Goal: Information Seeking & Learning: Find specific page/section

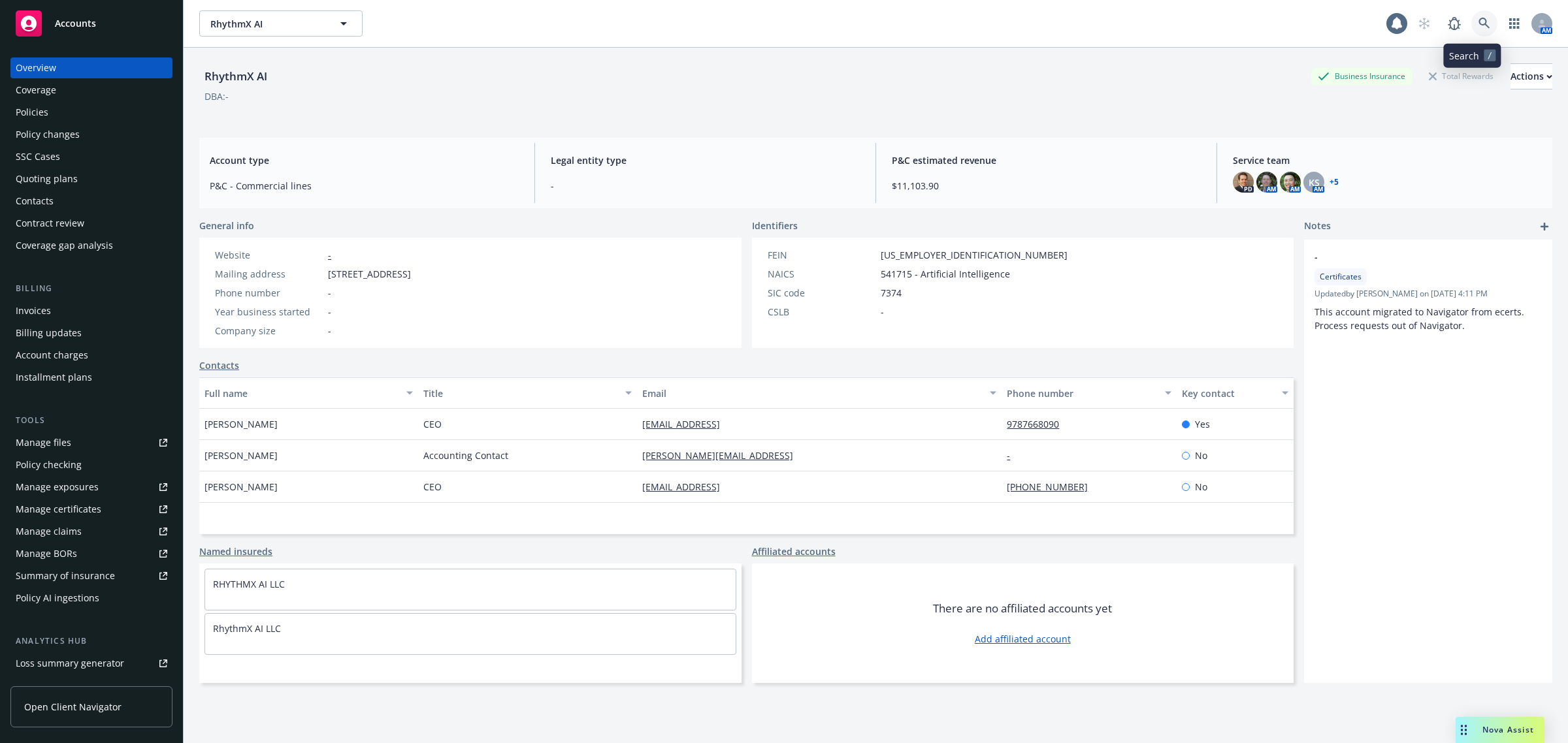
click at [1479, 23] on icon at bounding box center [1484, 23] width 11 height 11
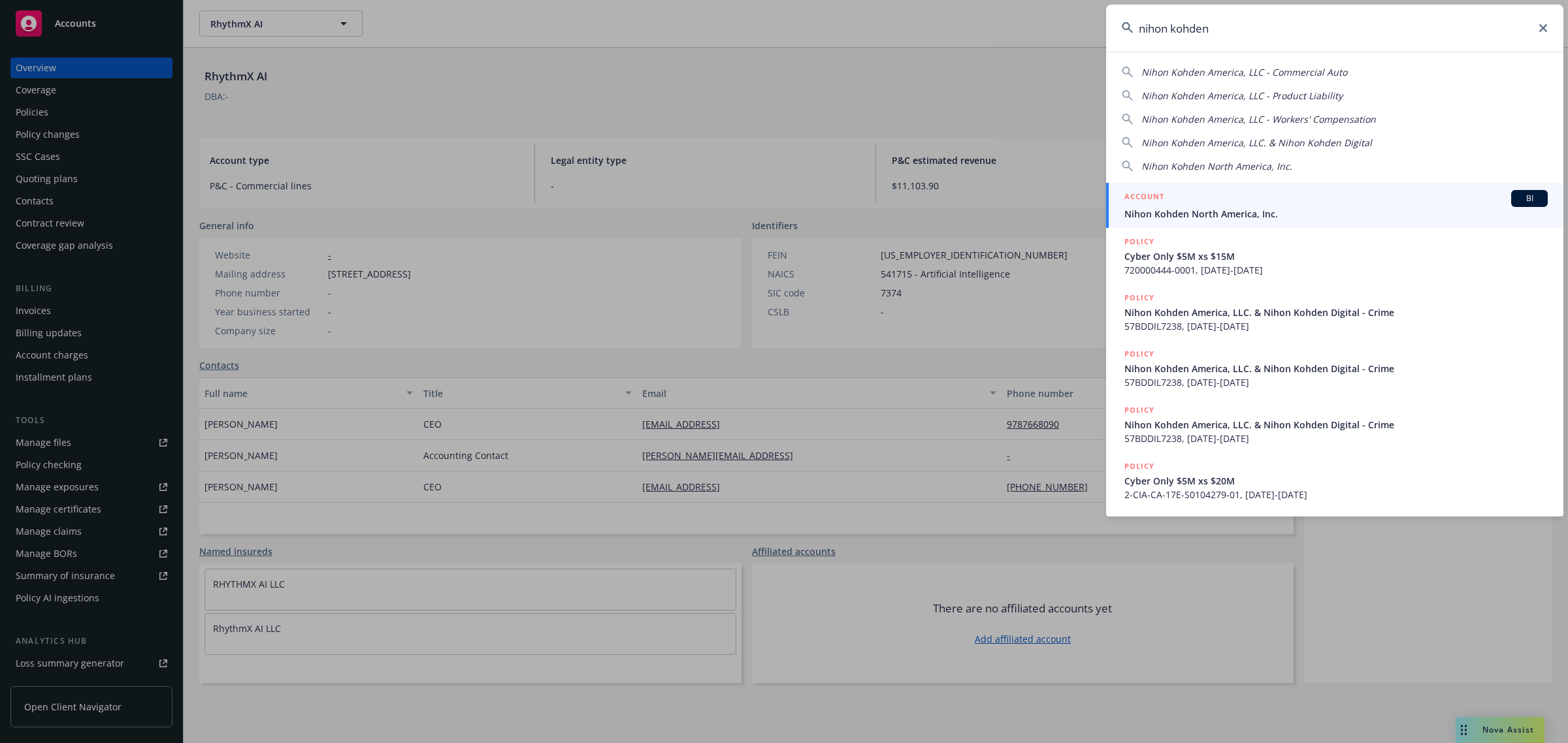
type input "nihon kohden"
click at [1242, 207] on span "Nihon Kohden North America, Inc." at bounding box center [1335, 214] width 423 height 14
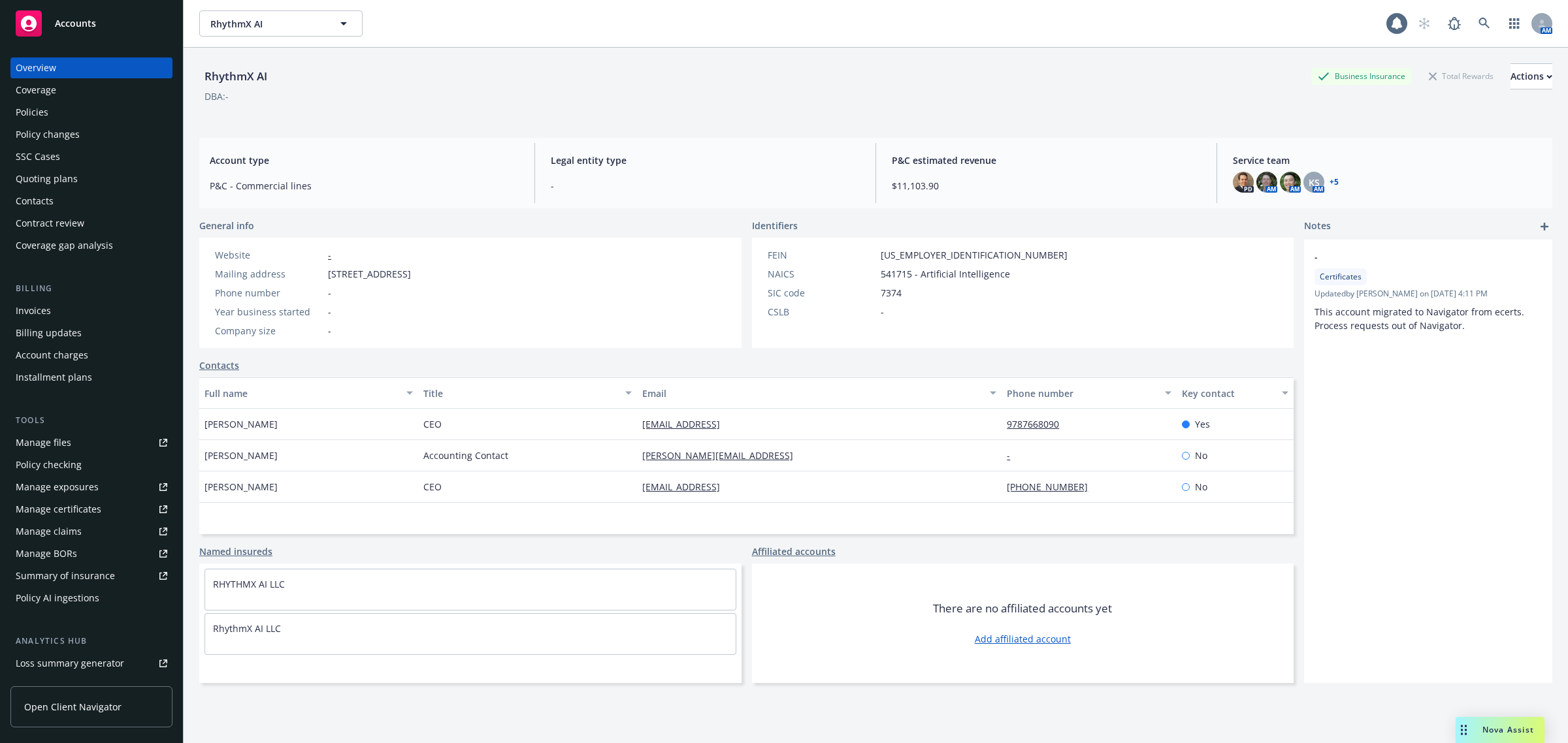
click at [60, 112] on div "Policies" at bounding box center [91, 112] width 152 height 21
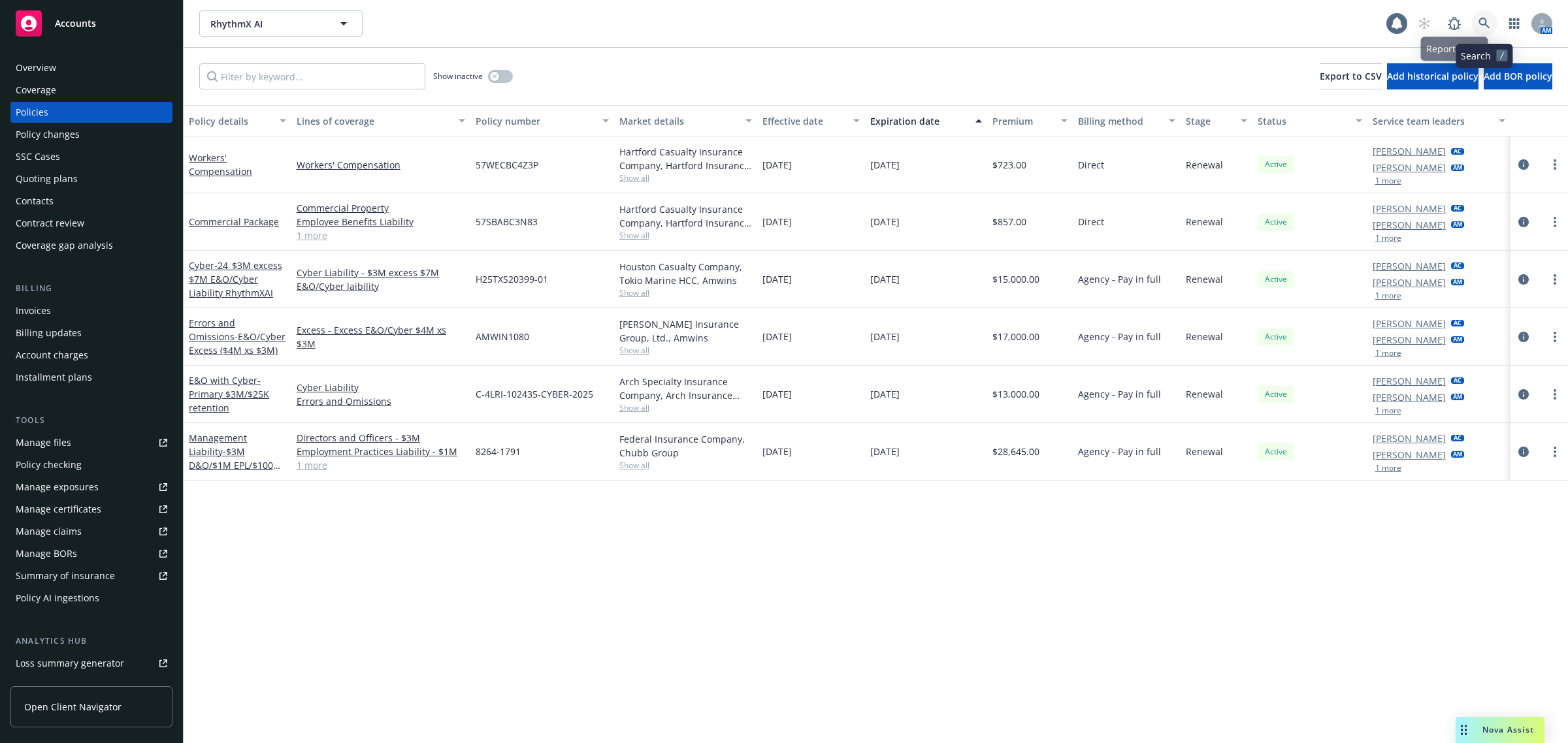
click at [1483, 23] on icon at bounding box center [1484, 23] width 12 height 12
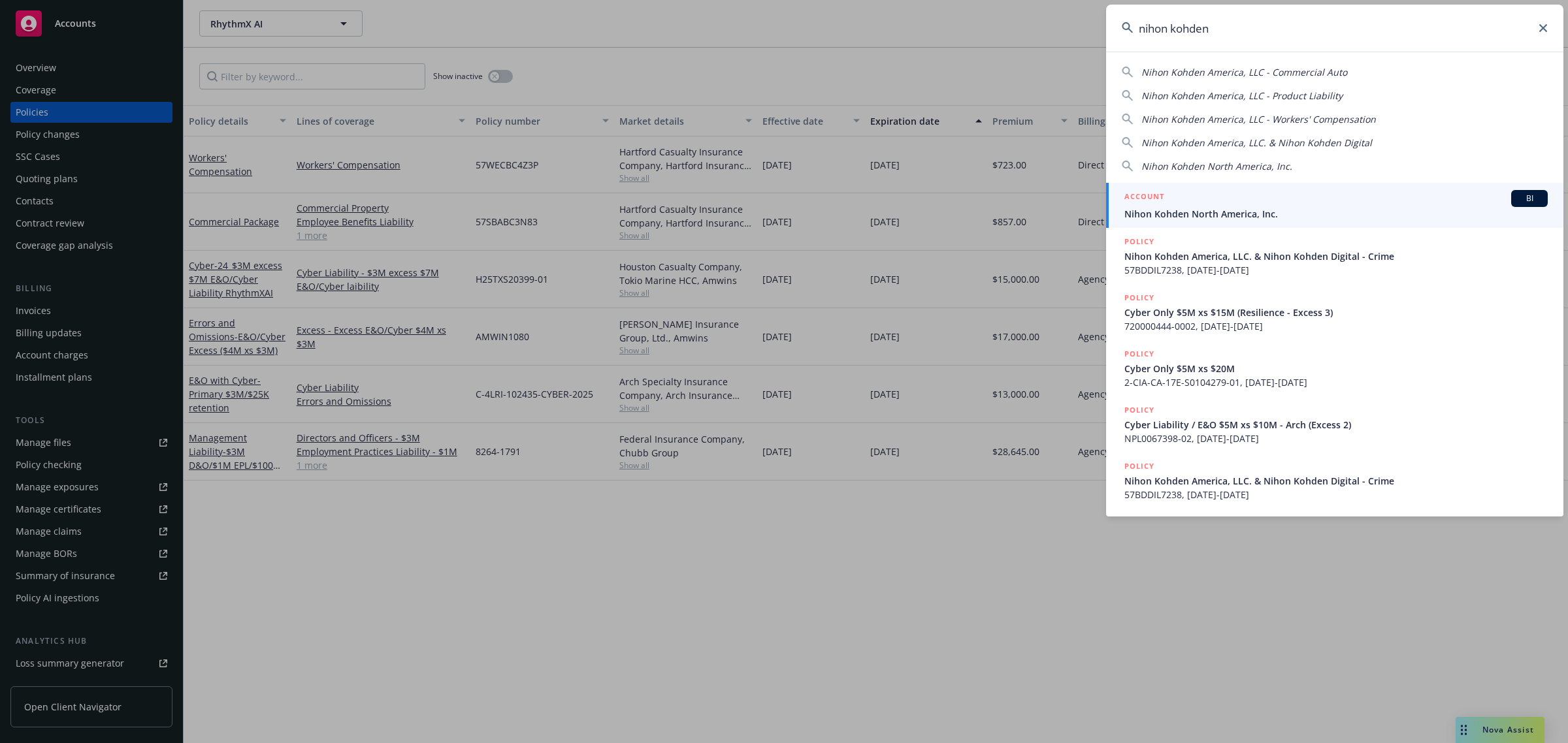
type input "nihon kohden"
click at [1239, 201] on div "ACCOUNT BI" at bounding box center [1335, 198] width 423 height 17
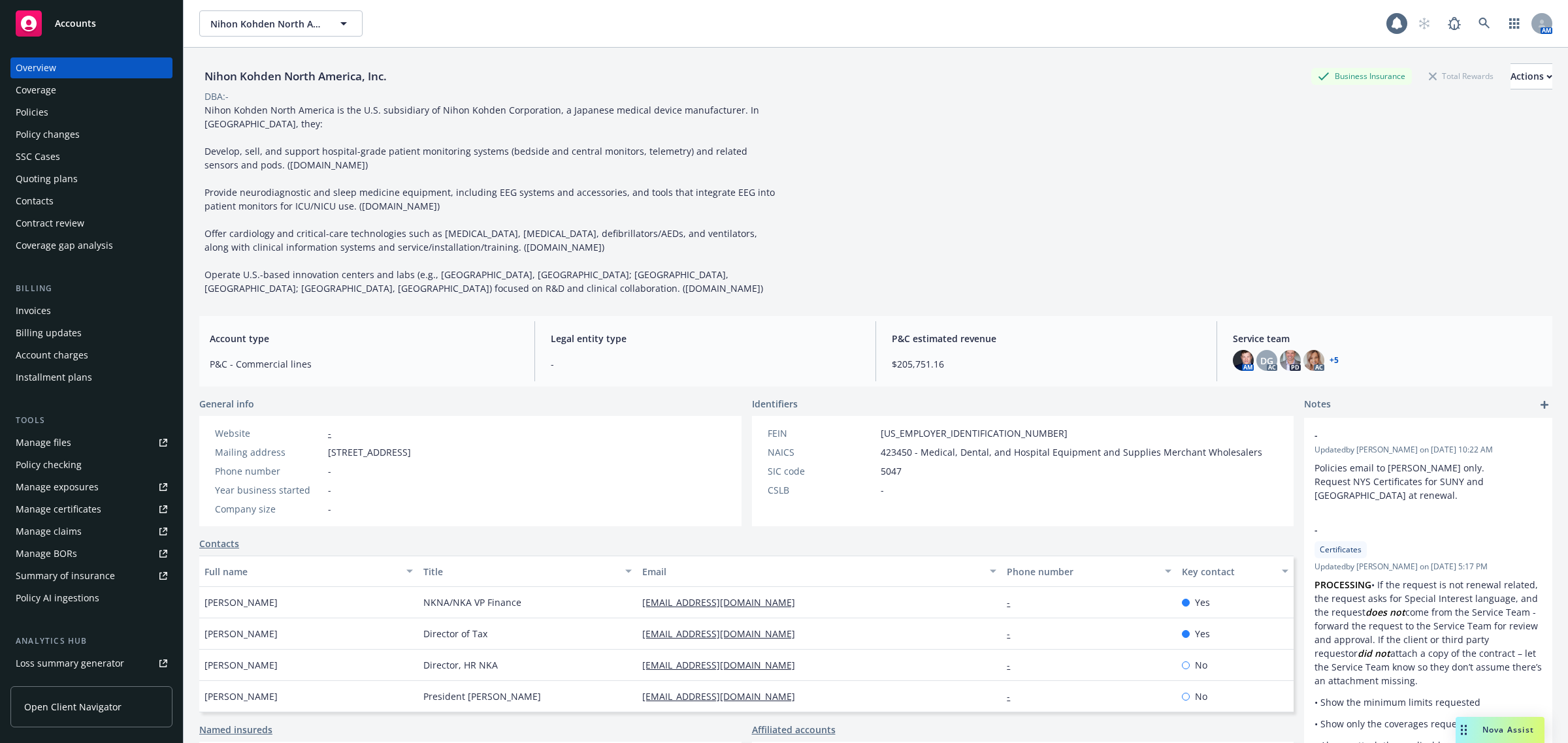
click at [75, 115] on div "Policies" at bounding box center [91, 112] width 152 height 21
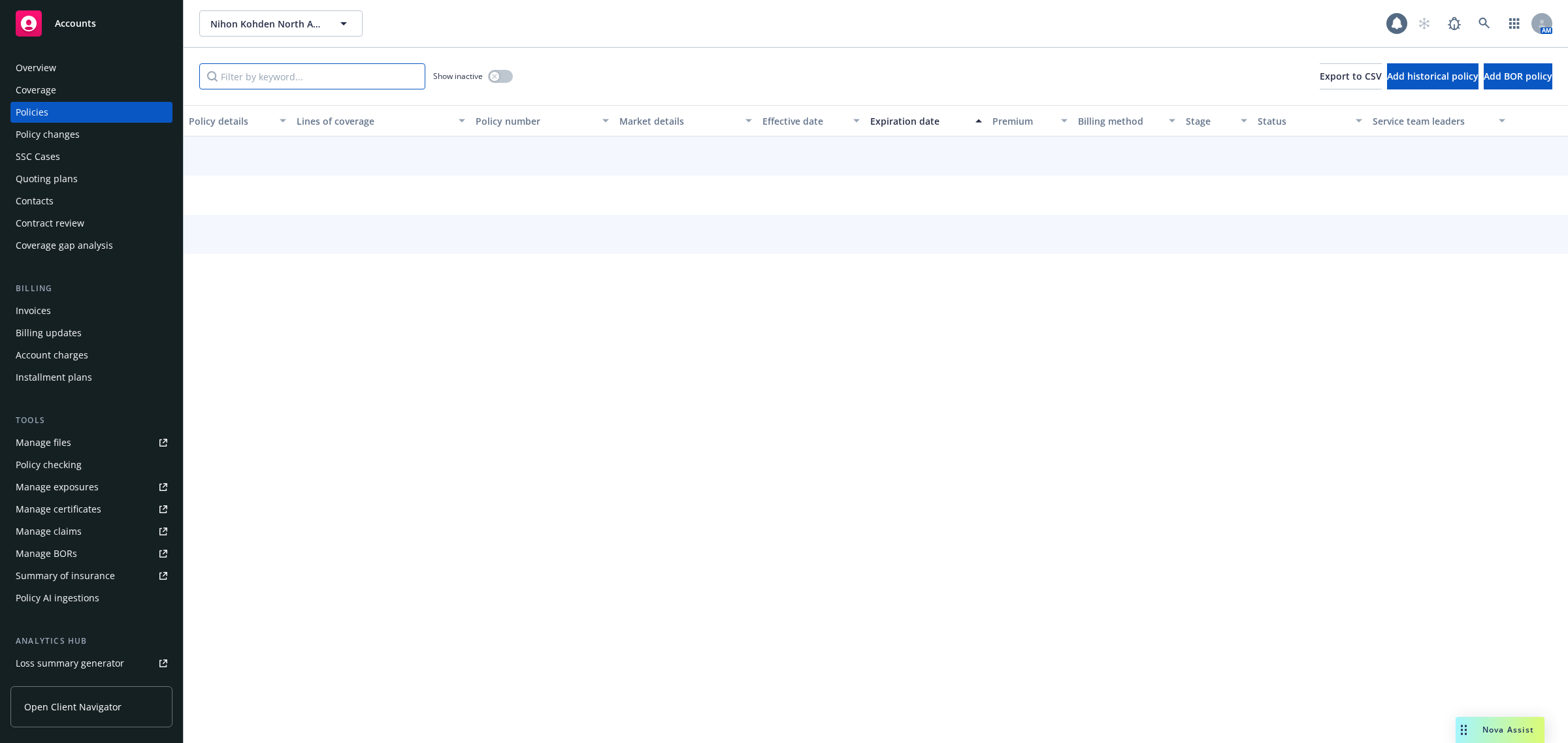
click at [291, 87] on input "Filter by keyword..." at bounding box center [312, 76] width 226 height 26
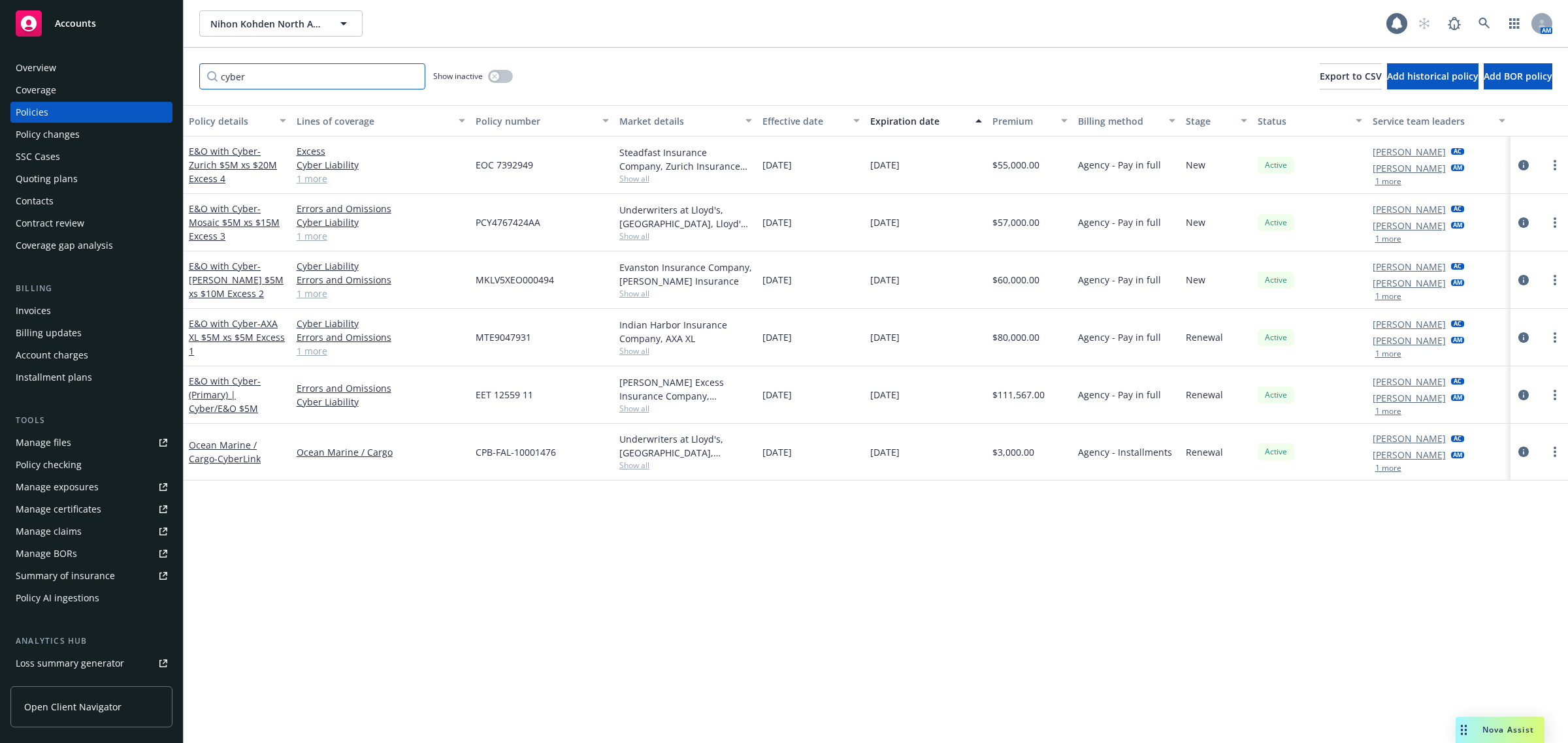
type input "cyber"
click at [453, 538] on div "Policy details Lines of coverage Policy number Market details Effective date Ex…" at bounding box center [875, 425] width 1384 height 638
click at [1475, 26] on link at bounding box center [1484, 23] width 26 height 26
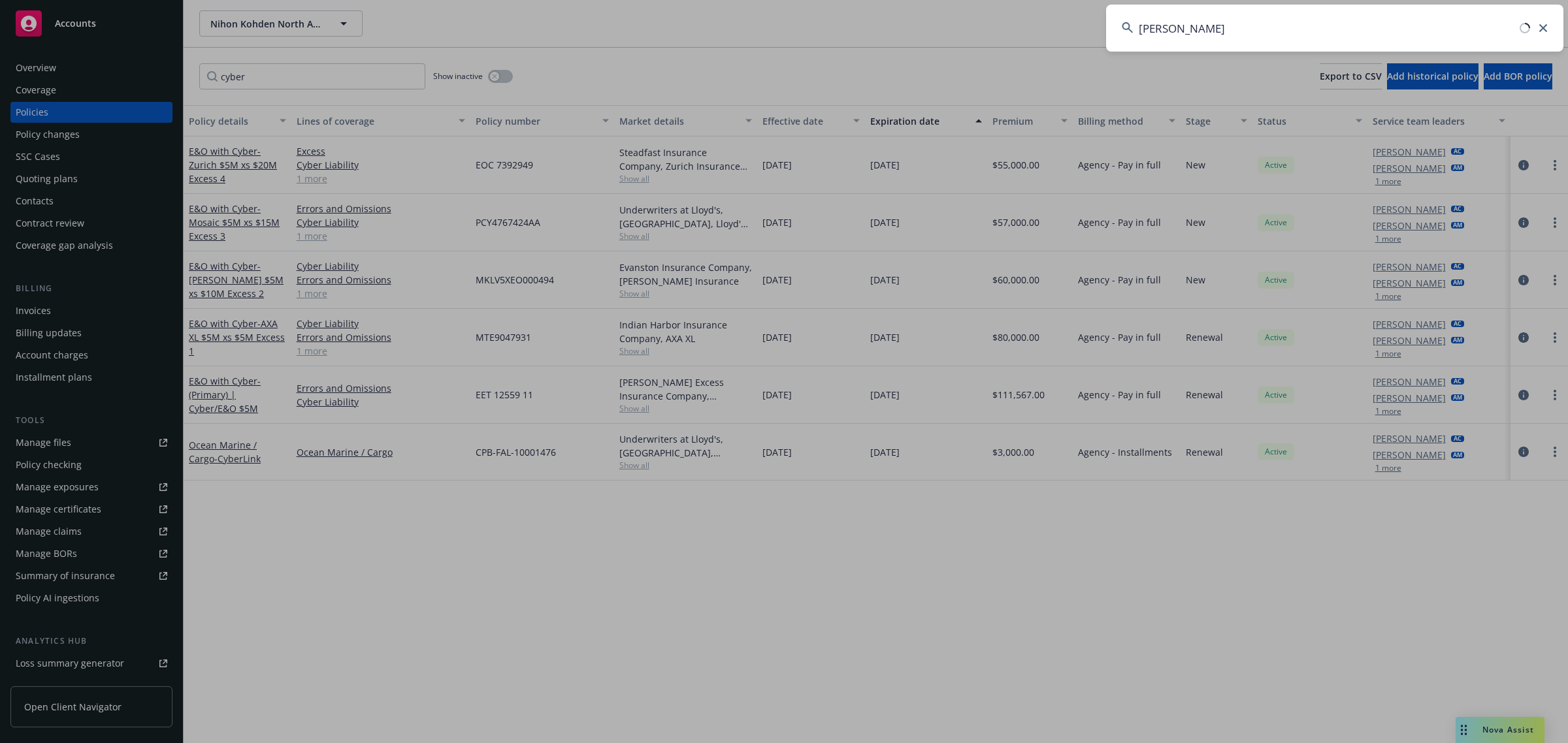
type input "postman"
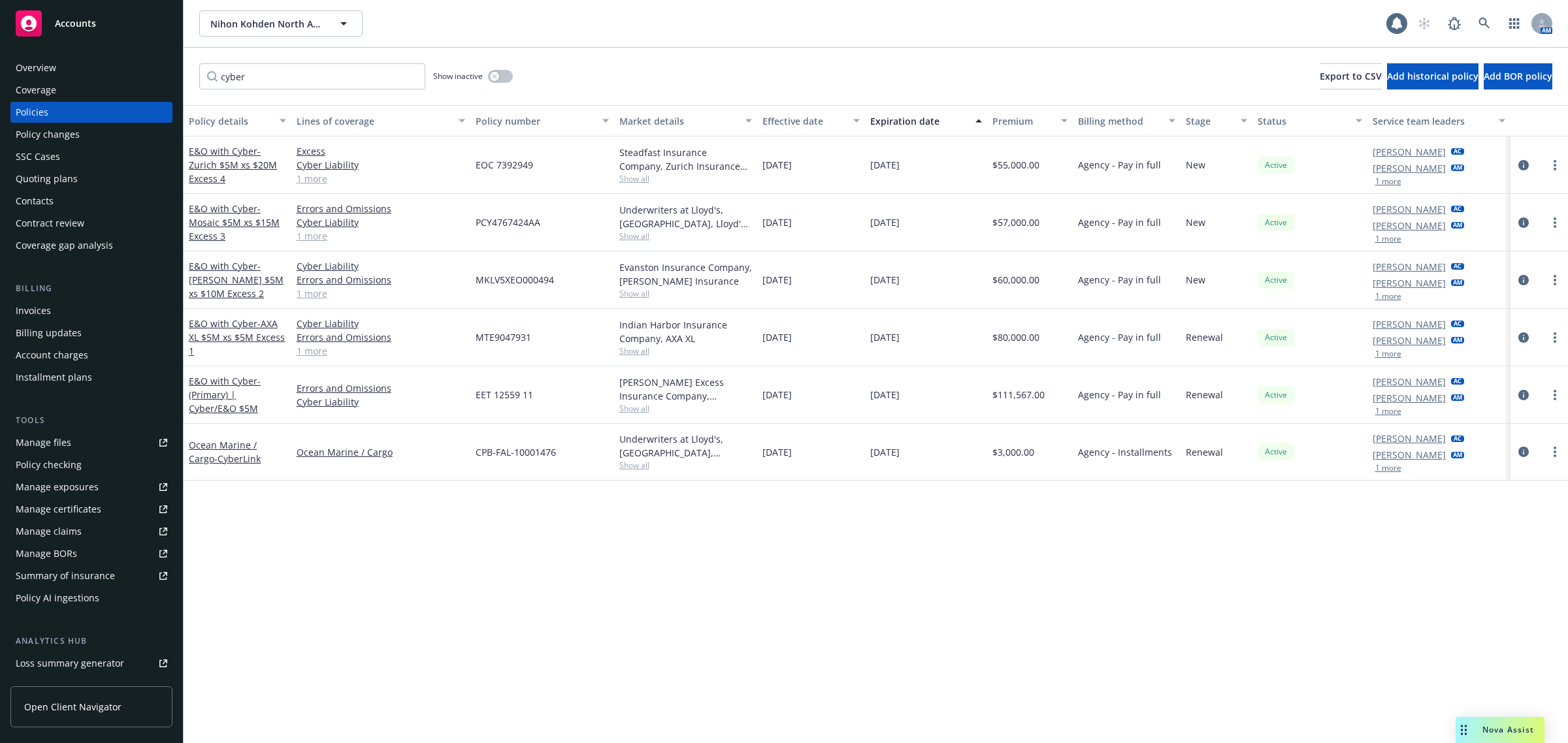
drag, startPoint x: 804, startPoint y: 559, endPoint x: 804, endPoint y: 463, distance: 96.0
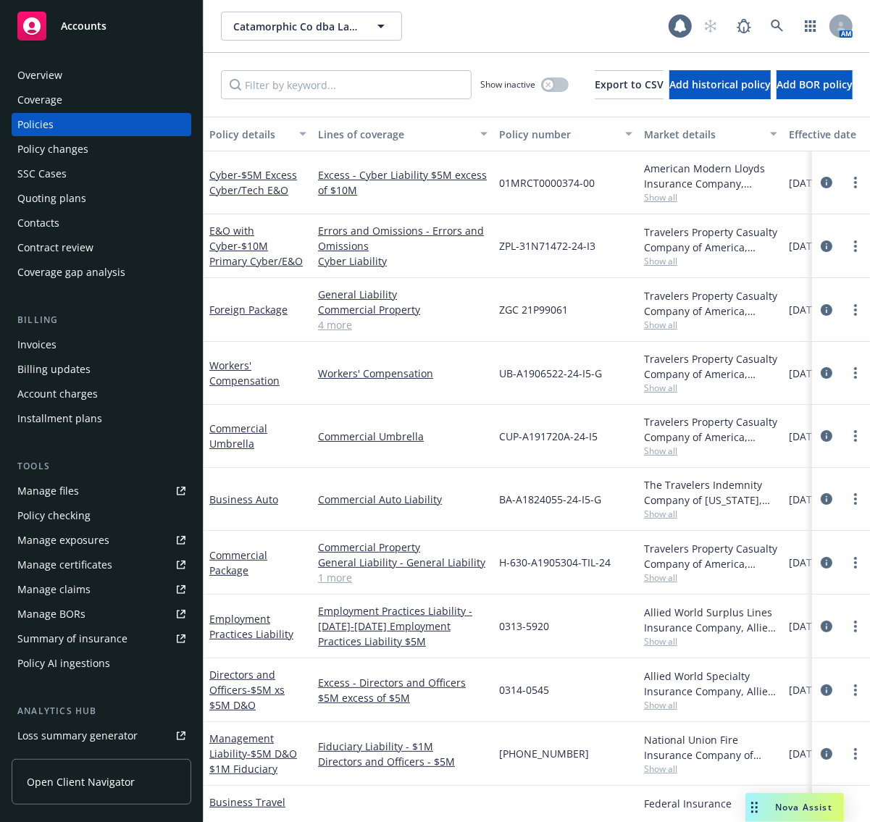
click at [749, 797] on div "Drag to move" at bounding box center [754, 807] width 18 height 29
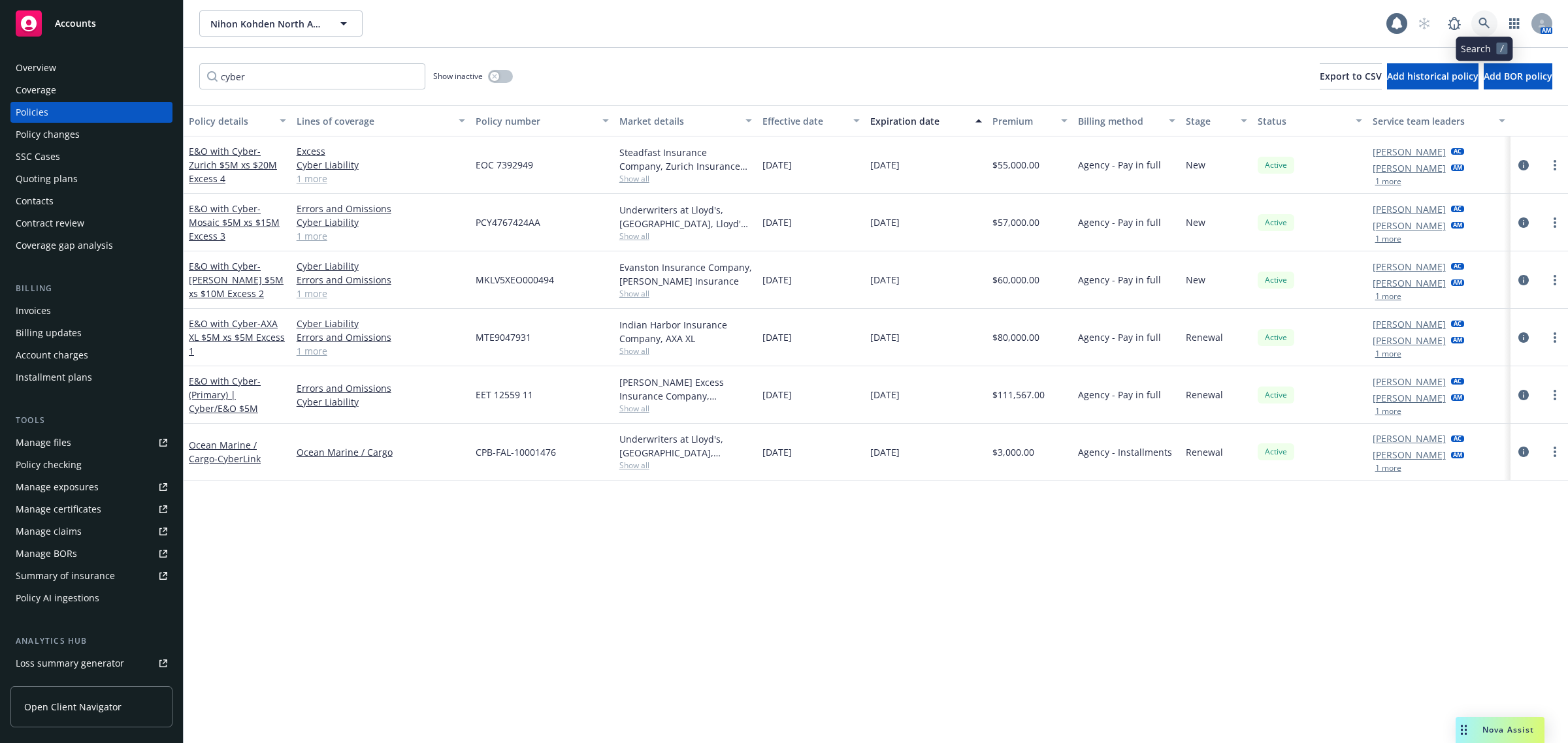
click at [1473, 18] on link at bounding box center [1484, 23] width 26 height 26
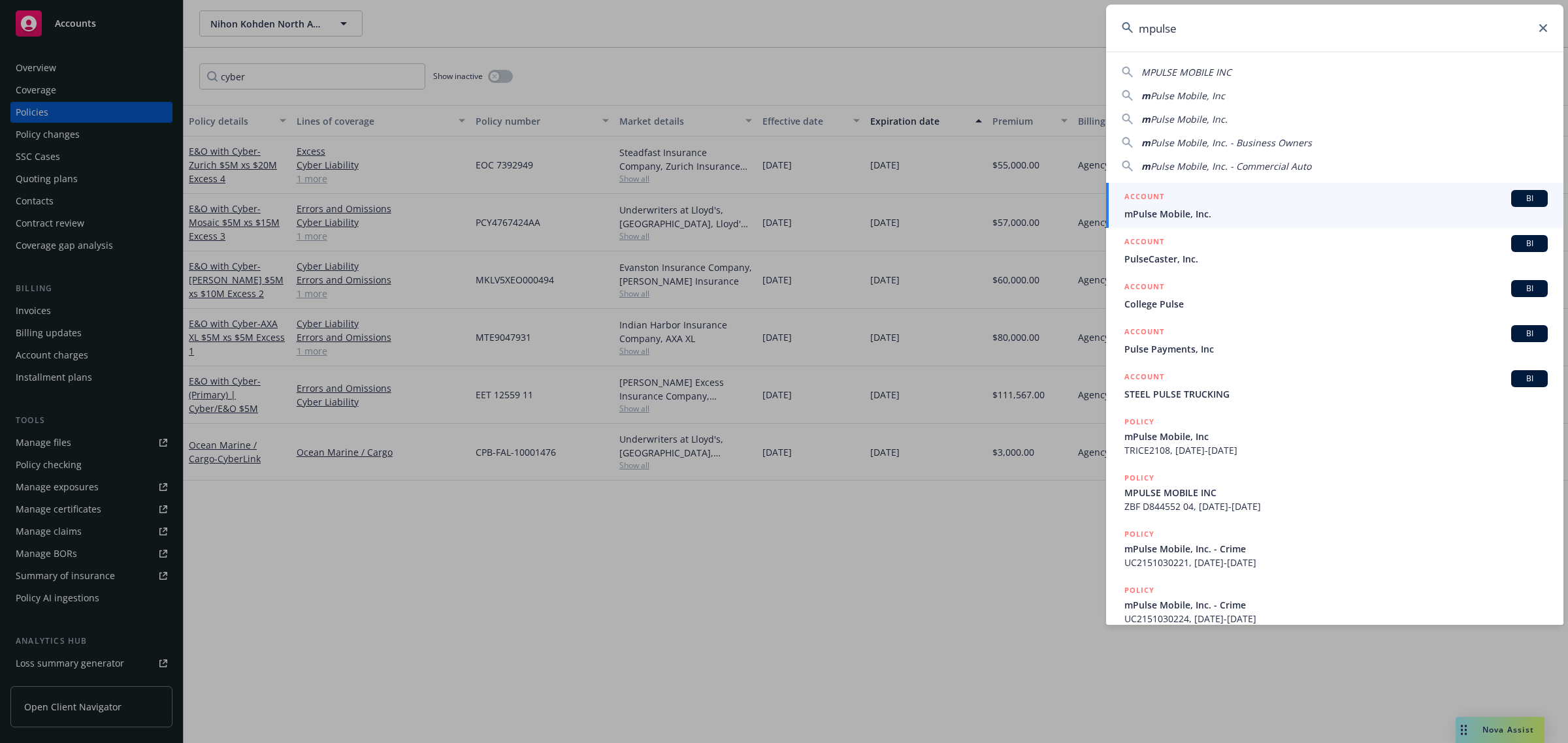
type input "mpulse"
click at [1264, 205] on div "ACCOUNT BI" at bounding box center [1335, 198] width 423 height 17
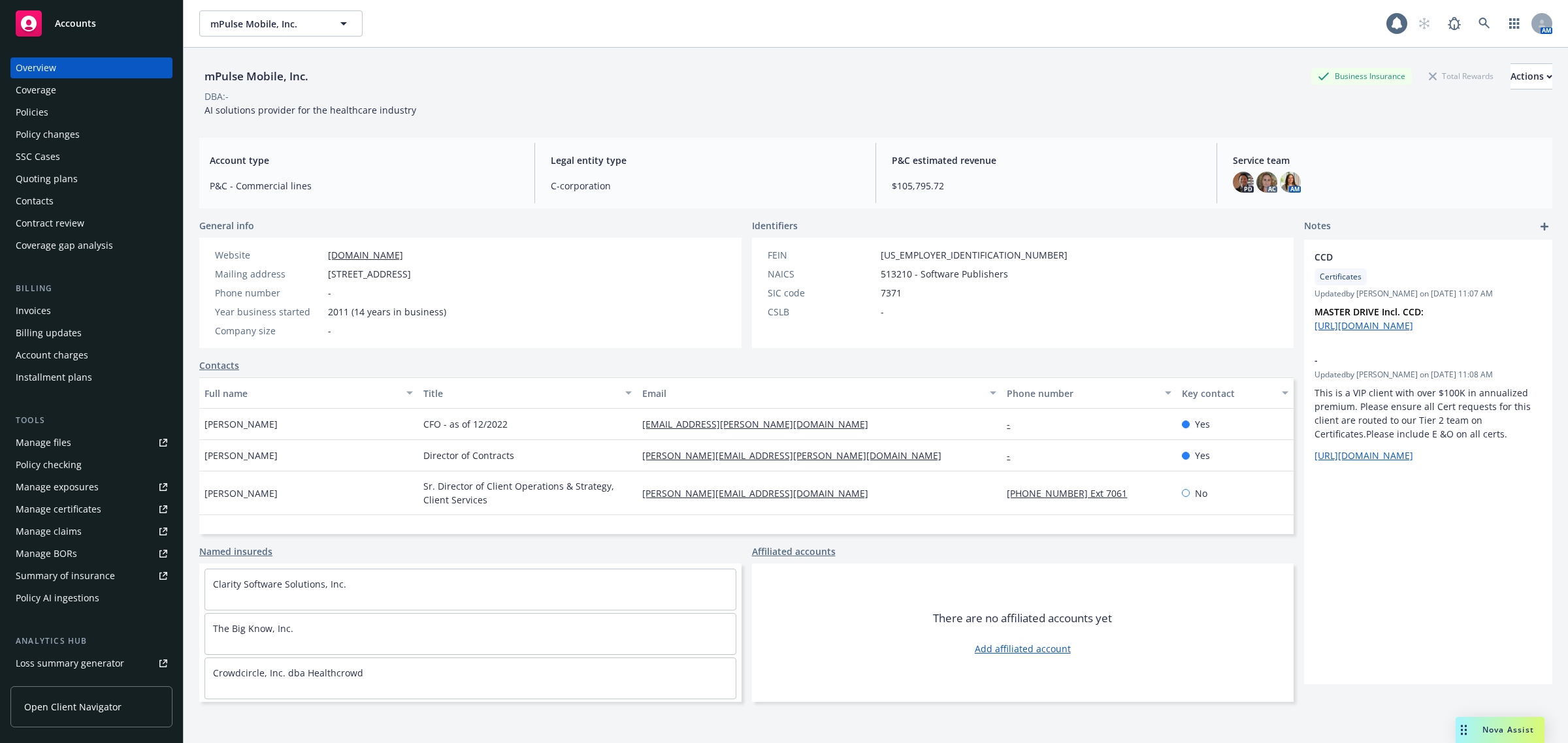
click at [96, 103] on div "Policies" at bounding box center [91, 112] width 152 height 21
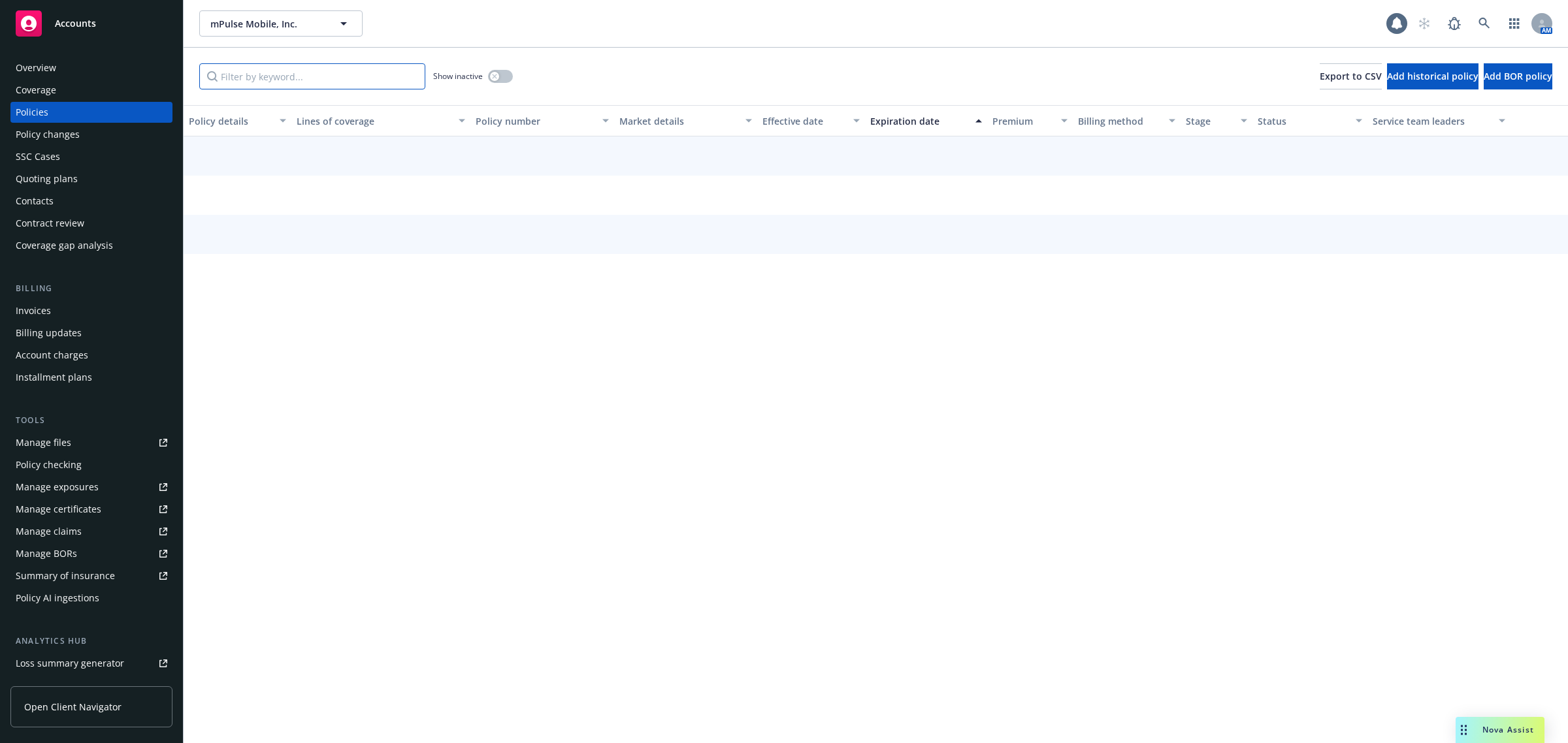
click at [294, 75] on input "Filter by keyword..." at bounding box center [312, 76] width 226 height 26
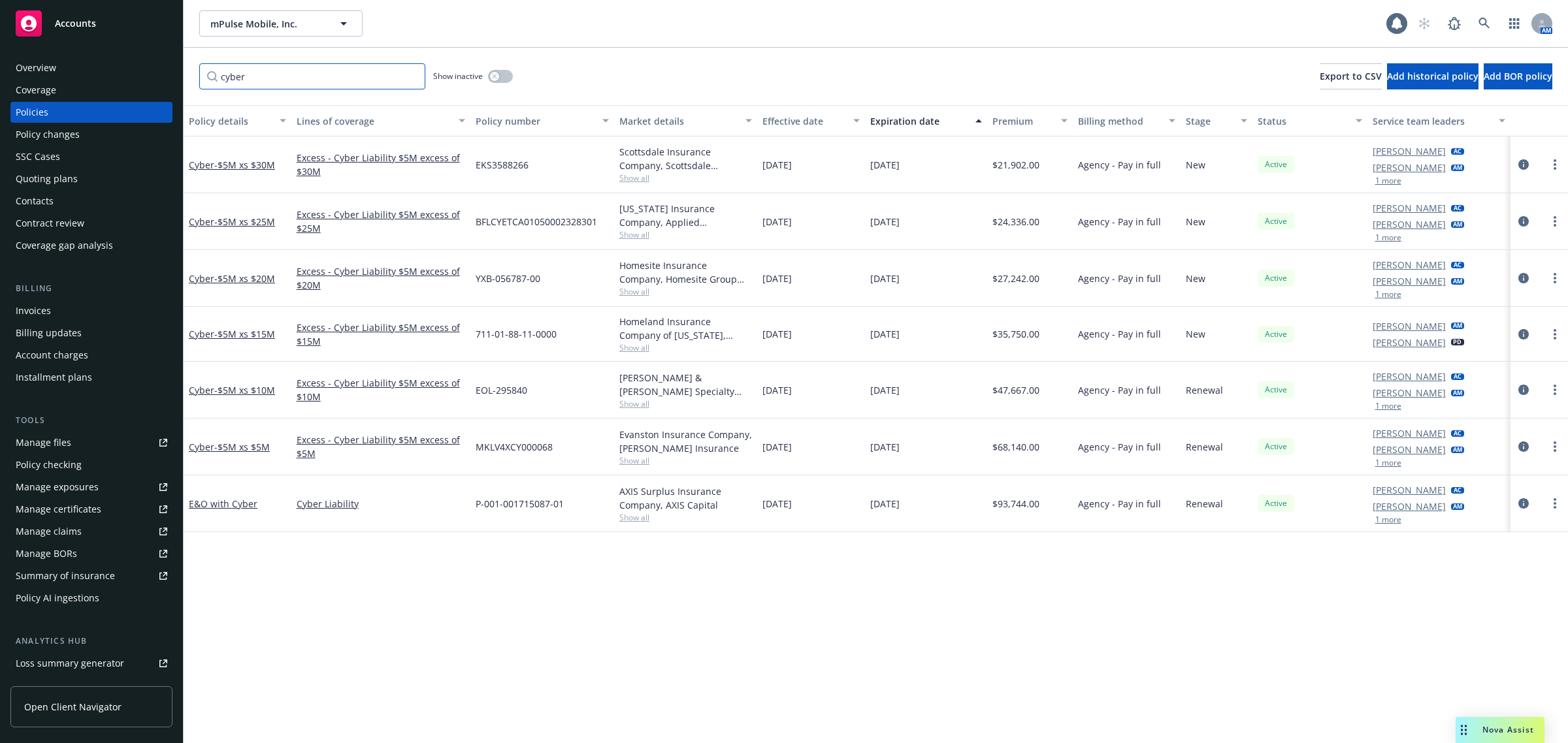
type input "cyber"
click at [969, 559] on div "Policy details Lines of coverage Policy number Market details Effective date Ex…" at bounding box center [875, 425] width 1384 height 638
drag, startPoint x: 991, startPoint y: 512, endPoint x: 1028, endPoint y: 514, distance: 37.1
click at [1028, 514] on div "$93,744.00" at bounding box center [1030, 503] width 87 height 57
click at [1372, 661] on div "Policy details Lines of coverage Policy number Market details Effective date Ex…" at bounding box center [875, 425] width 1384 height 638
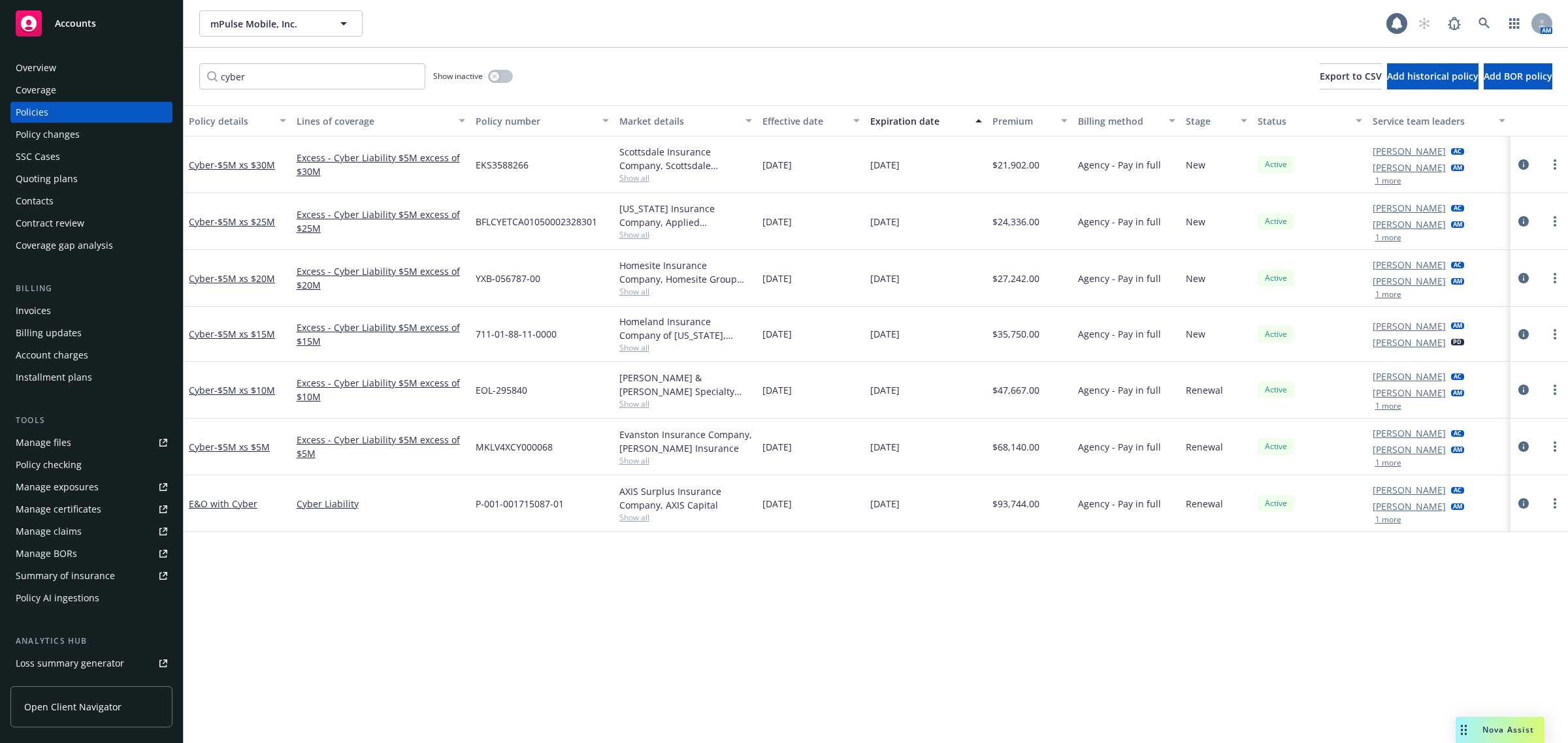
click at [1491, 728] on span "Nova Assist" at bounding box center [1508, 729] width 51 height 11
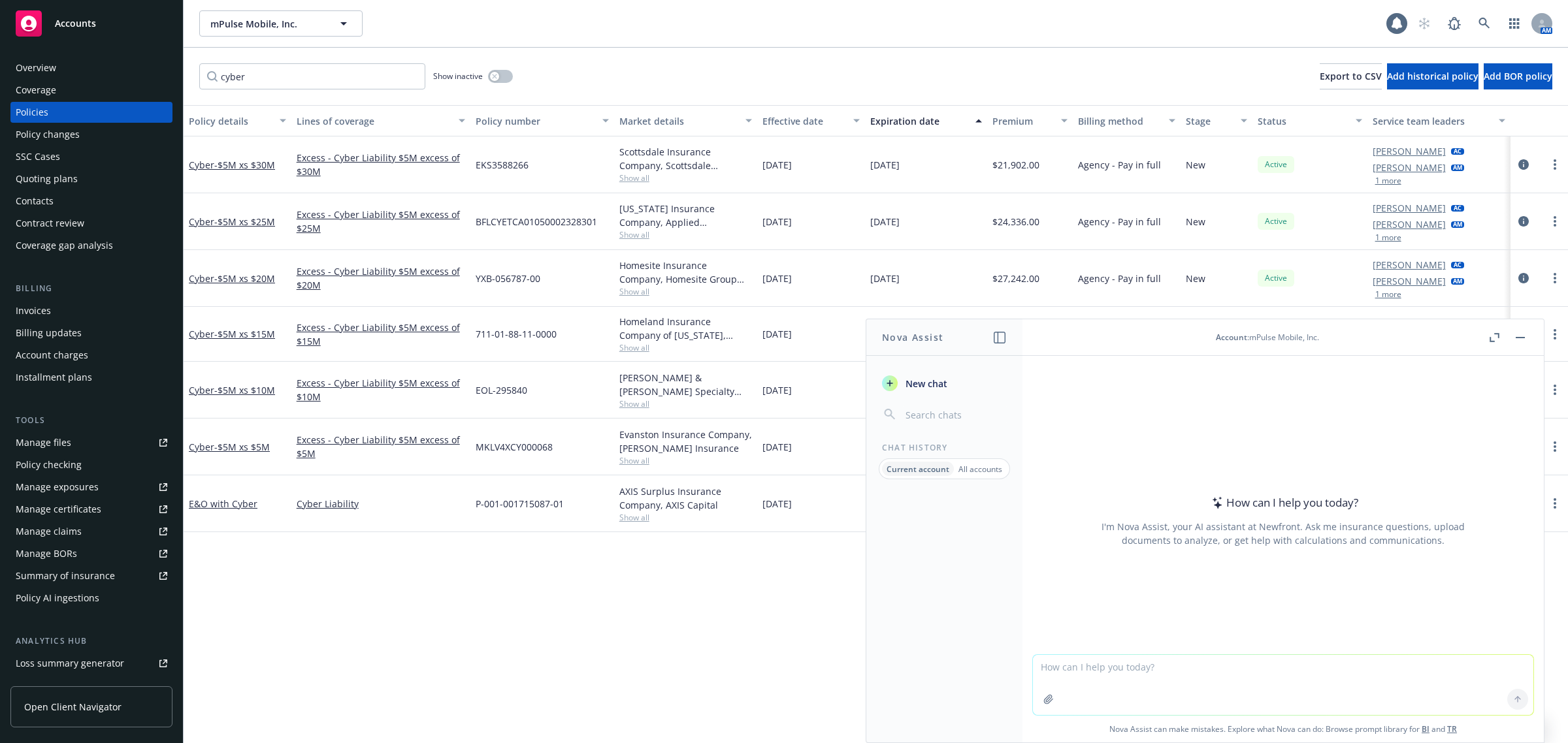
click at [1209, 693] on textarea at bounding box center [1283, 684] width 501 height 60
click at [776, 628] on div "Policy details Lines of coverage Policy number Market details Effective date Ex…" at bounding box center [875, 425] width 1384 height 638
click at [1106, 681] on textarea at bounding box center [1283, 684] width 501 height 60
type textarea "what is the 12-month premium for the primary E&O Cyber policy with Axis?"
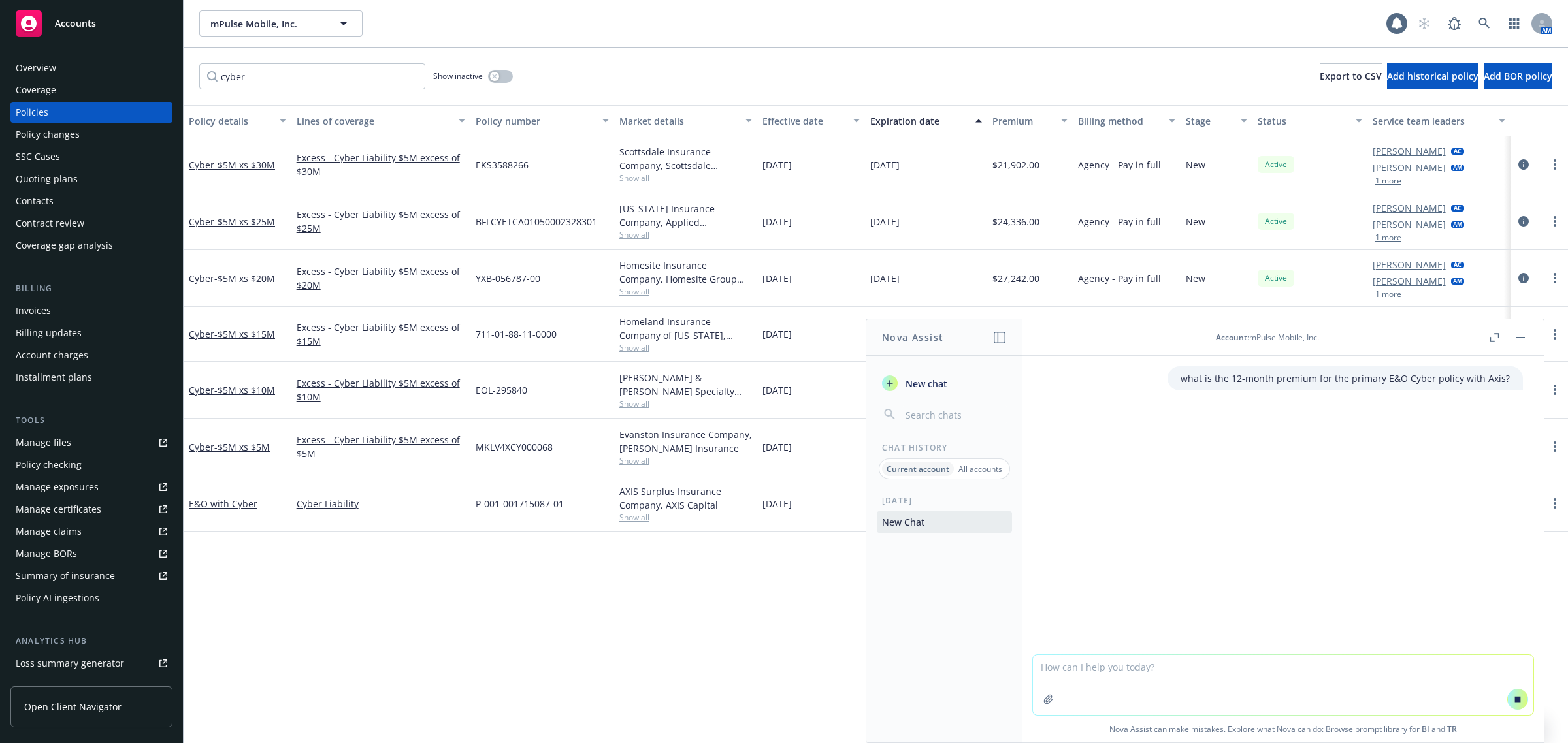
click at [1317, 534] on div "what is the 12-month premium for the primary E&O Cyber policy with Axis?" at bounding box center [1283, 505] width 521 height 298
click at [951, 598] on div "[DATE] New Chat" at bounding box center [944, 619] width 156 height 247
click at [1517, 344] on button at bounding box center [1519, 337] width 15 height 15
click at [569, 574] on div "Policy details Lines of coverage Policy number Market details Effective date Ex…" at bounding box center [875, 425] width 1384 height 638
click at [1523, 335] on button "button" at bounding box center [1519, 337] width 15 height 15
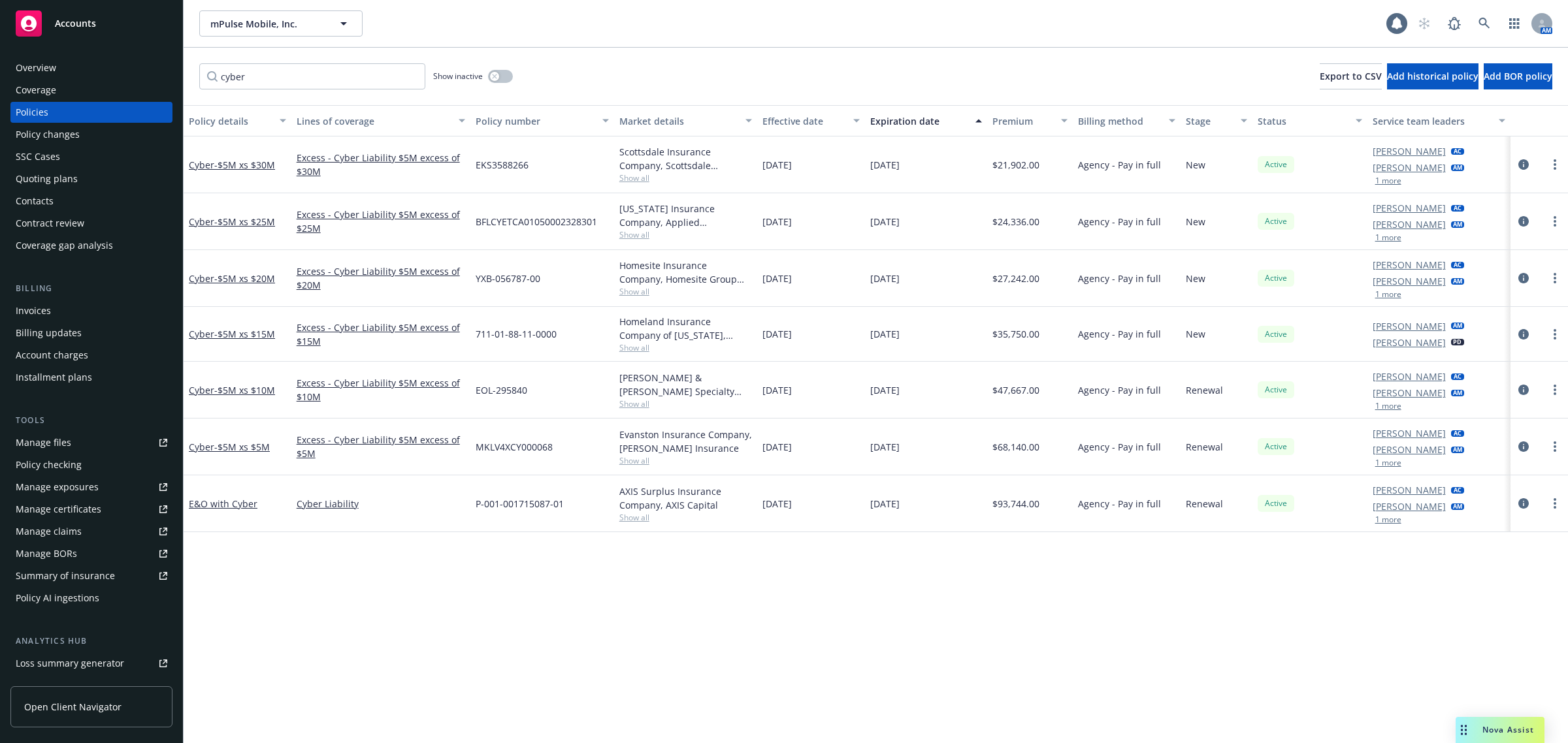
click at [1470, 737] on div "Drag to move" at bounding box center [1463, 729] width 16 height 26
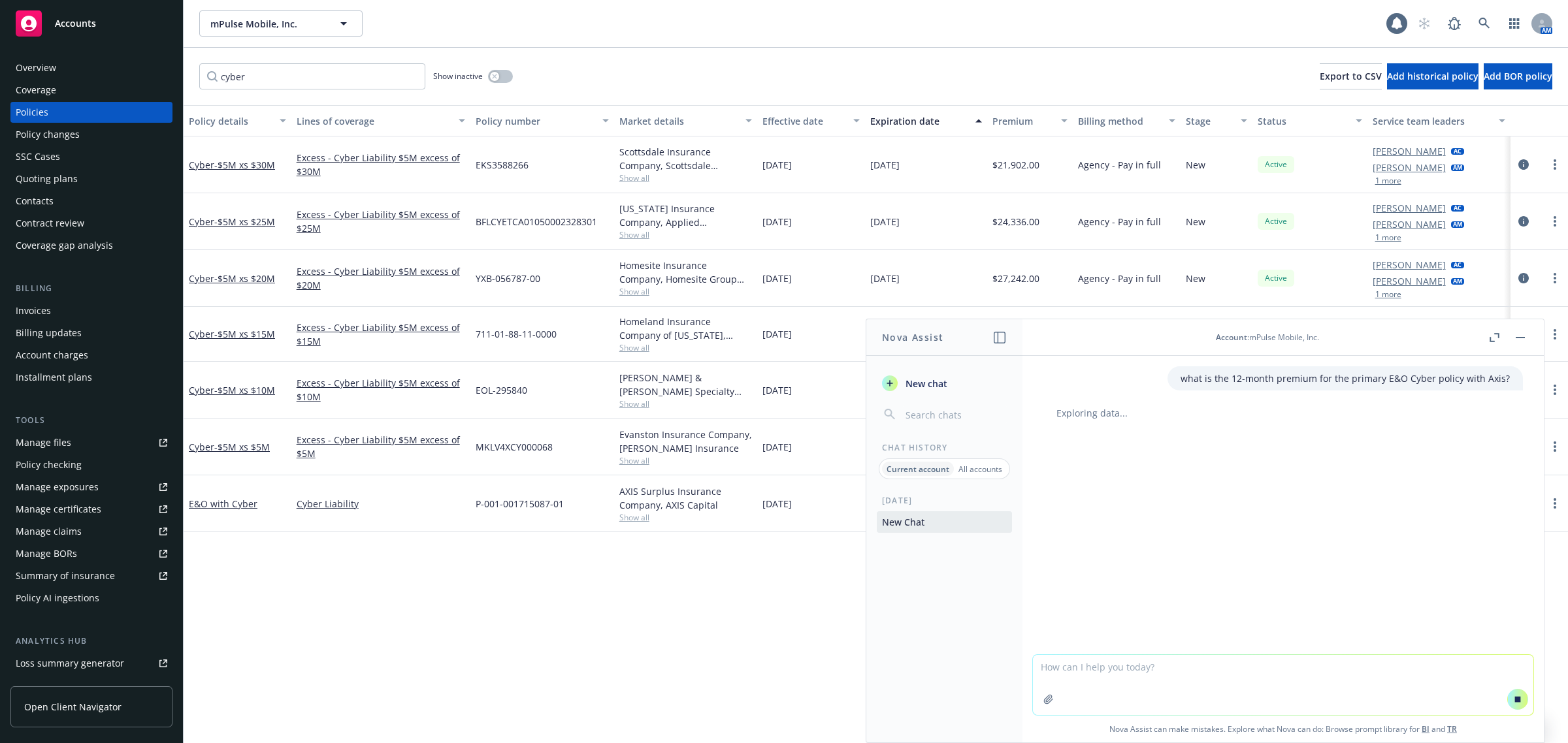
click at [738, 610] on div "Policy details Lines of coverage Policy number Market details Effective date Ex…" at bounding box center [875, 425] width 1384 height 638
click at [235, 508] on link "E&O with Cyber" at bounding box center [223, 504] width 69 height 13
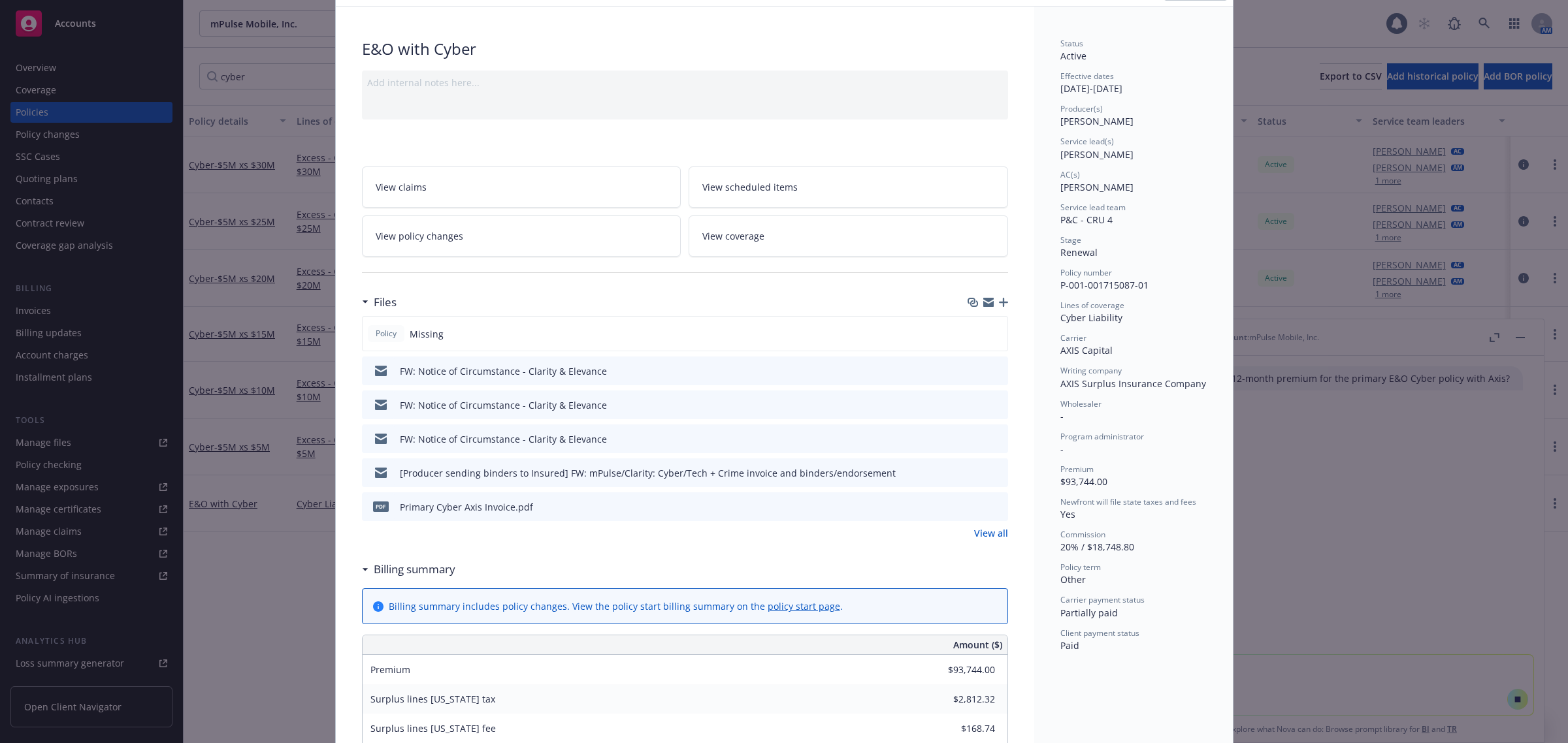
scroll to position [163, 0]
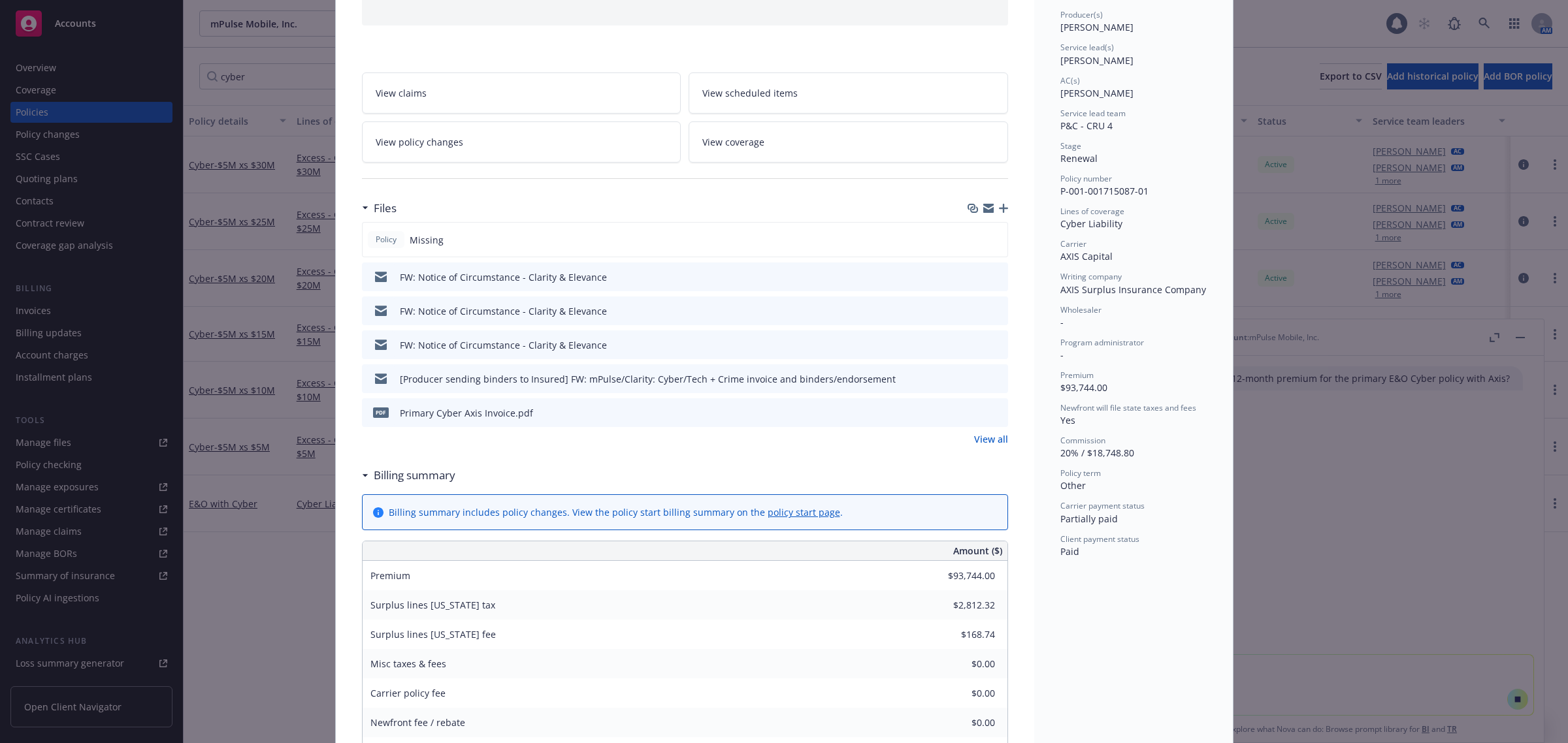
click at [991, 416] on icon "preview file" at bounding box center [995, 412] width 12 height 9
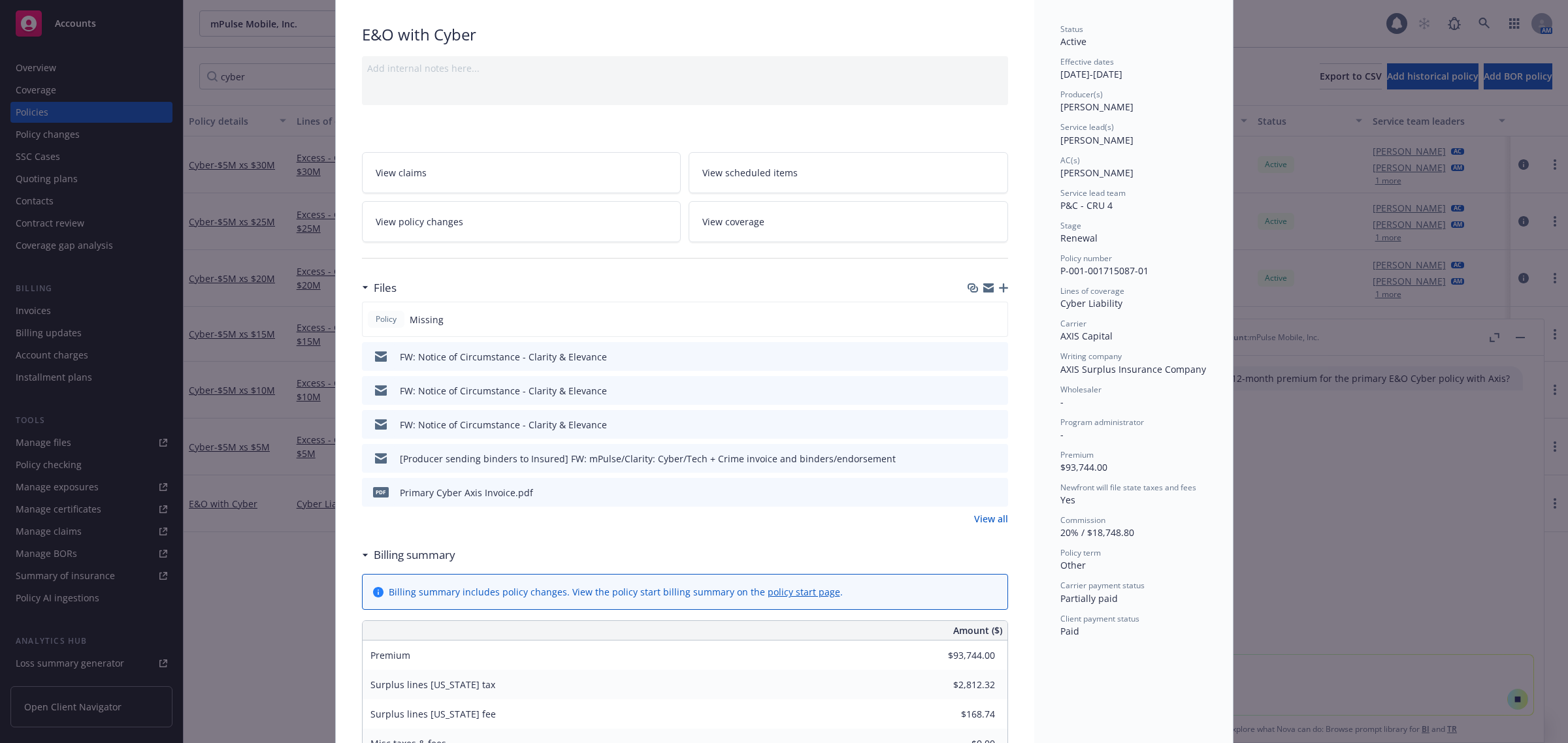
scroll to position [0, 0]
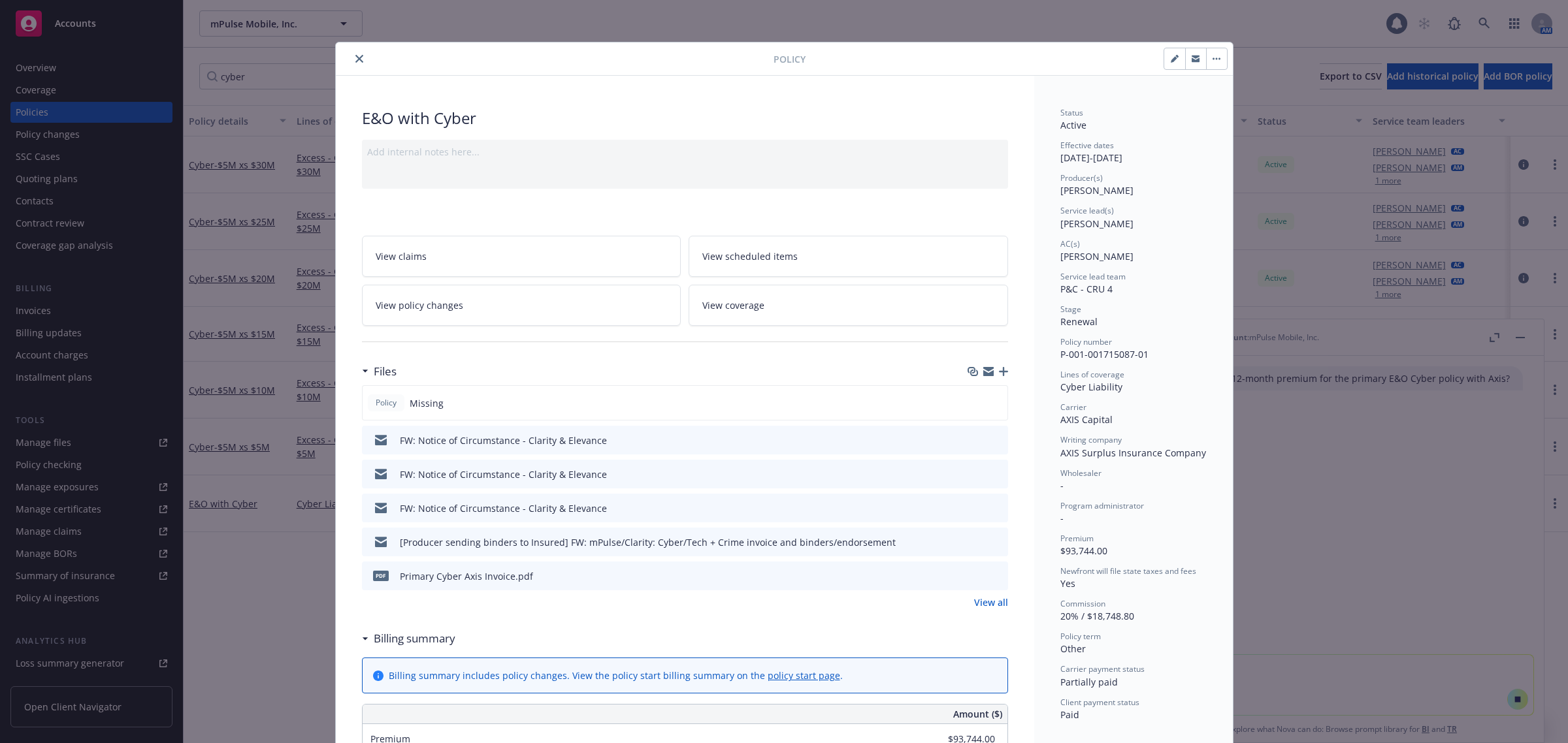
click at [355, 59] on icon "close" at bounding box center [359, 59] width 8 height 8
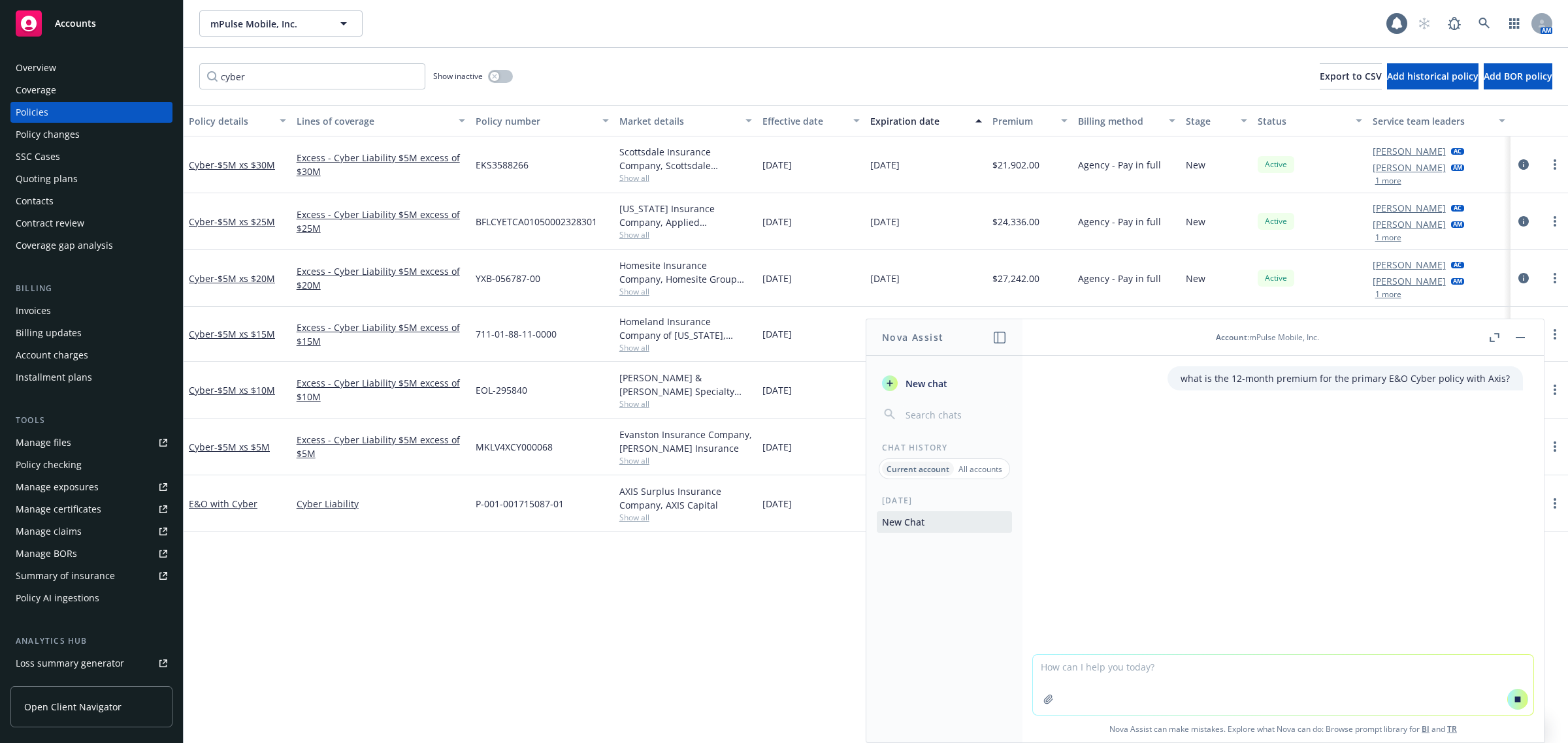
click at [1526, 335] on button "button" at bounding box center [1519, 337] width 15 height 15
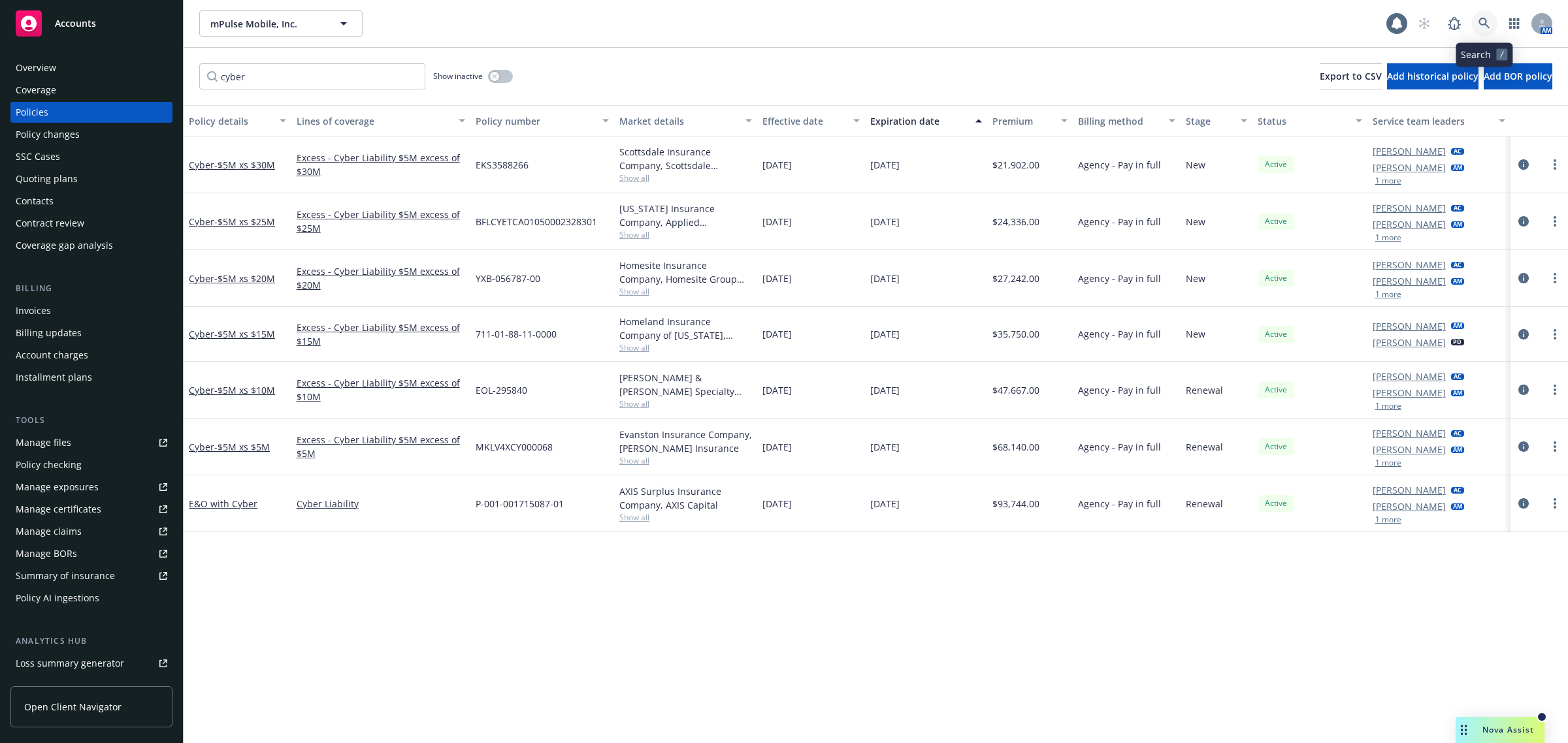
click at [1479, 32] on link at bounding box center [1484, 23] width 26 height 26
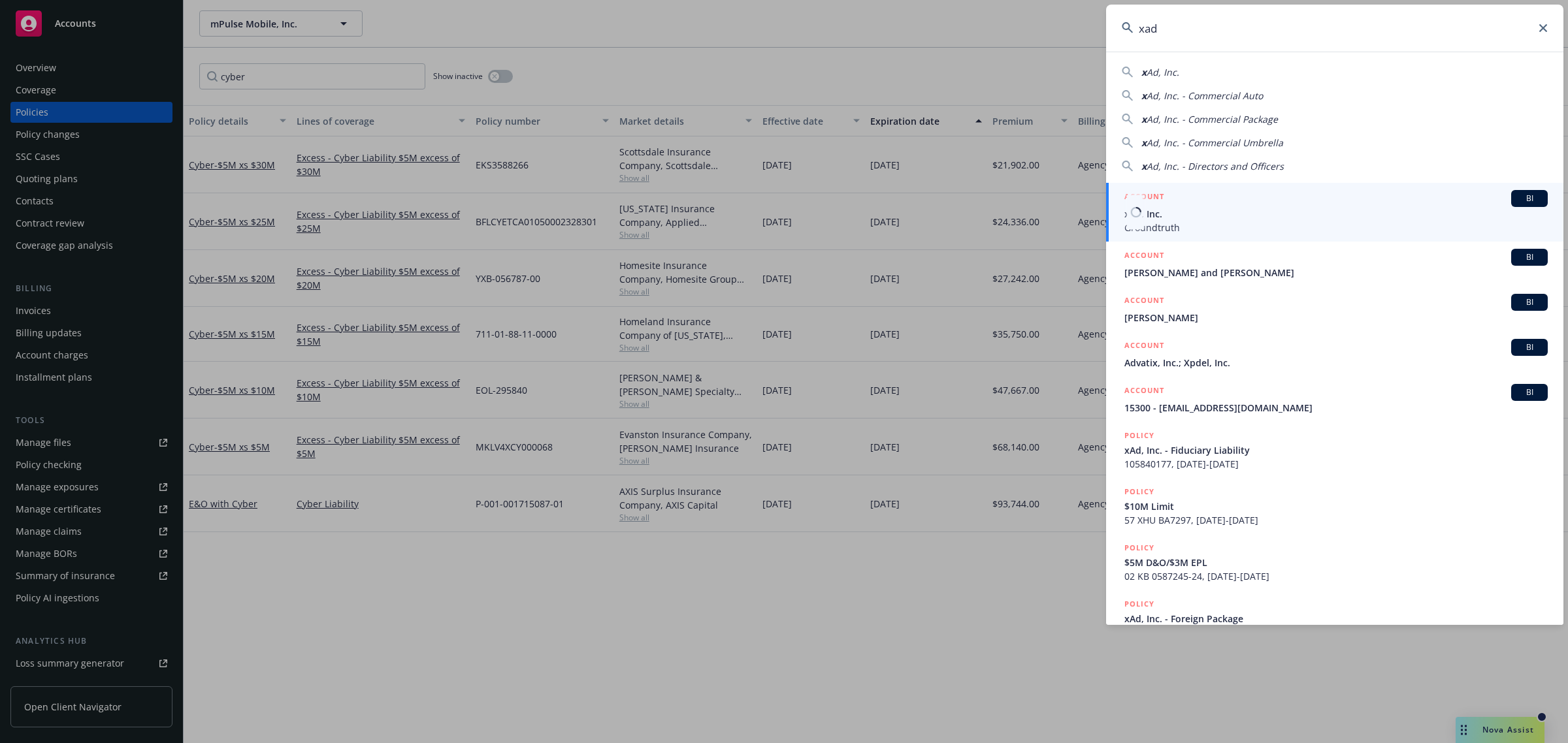
type input "xad"
click at [1292, 200] on div "ACCOUNT BI" at bounding box center [1335, 198] width 423 height 17
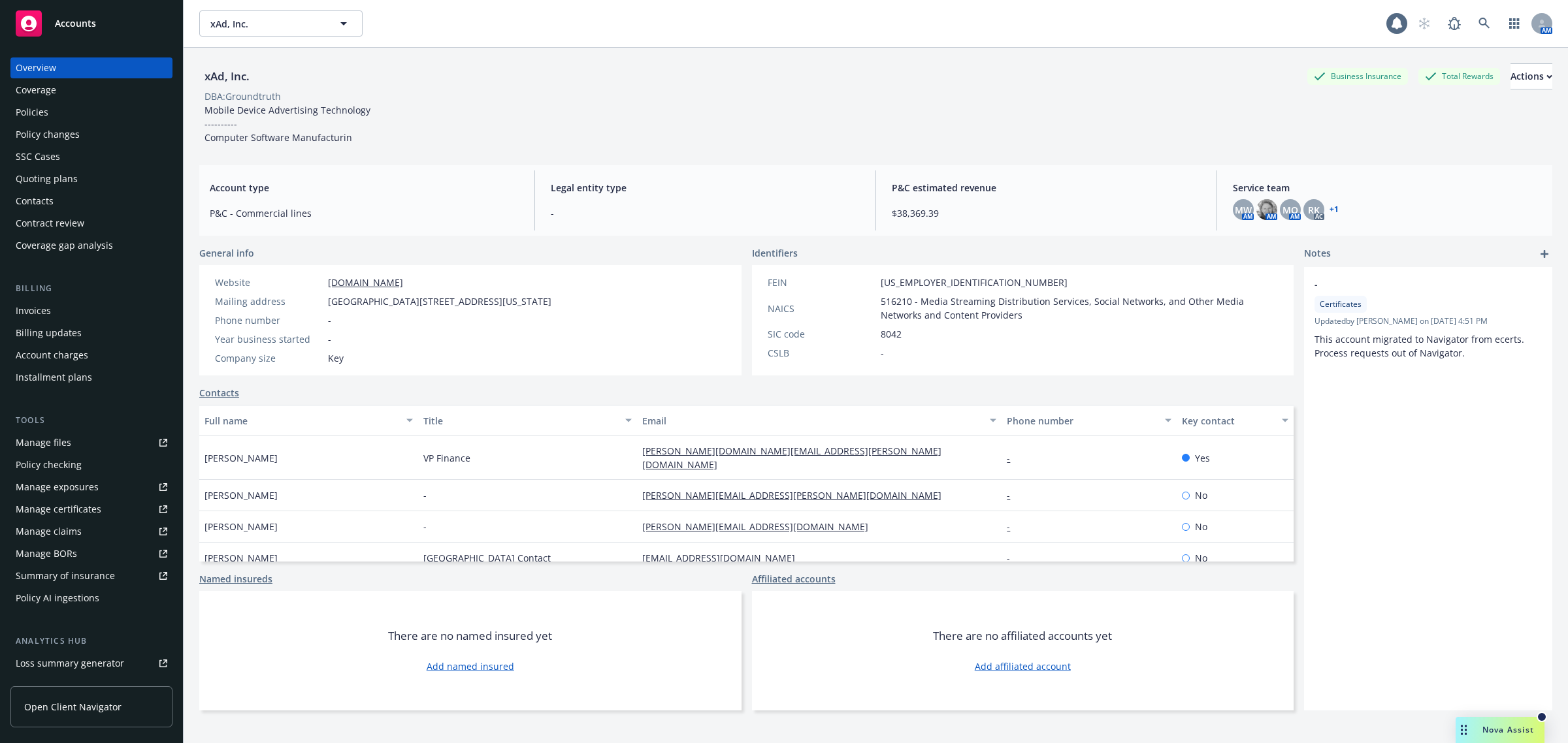
click at [32, 113] on div "Policies" at bounding box center [32, 112] width 32 height 21
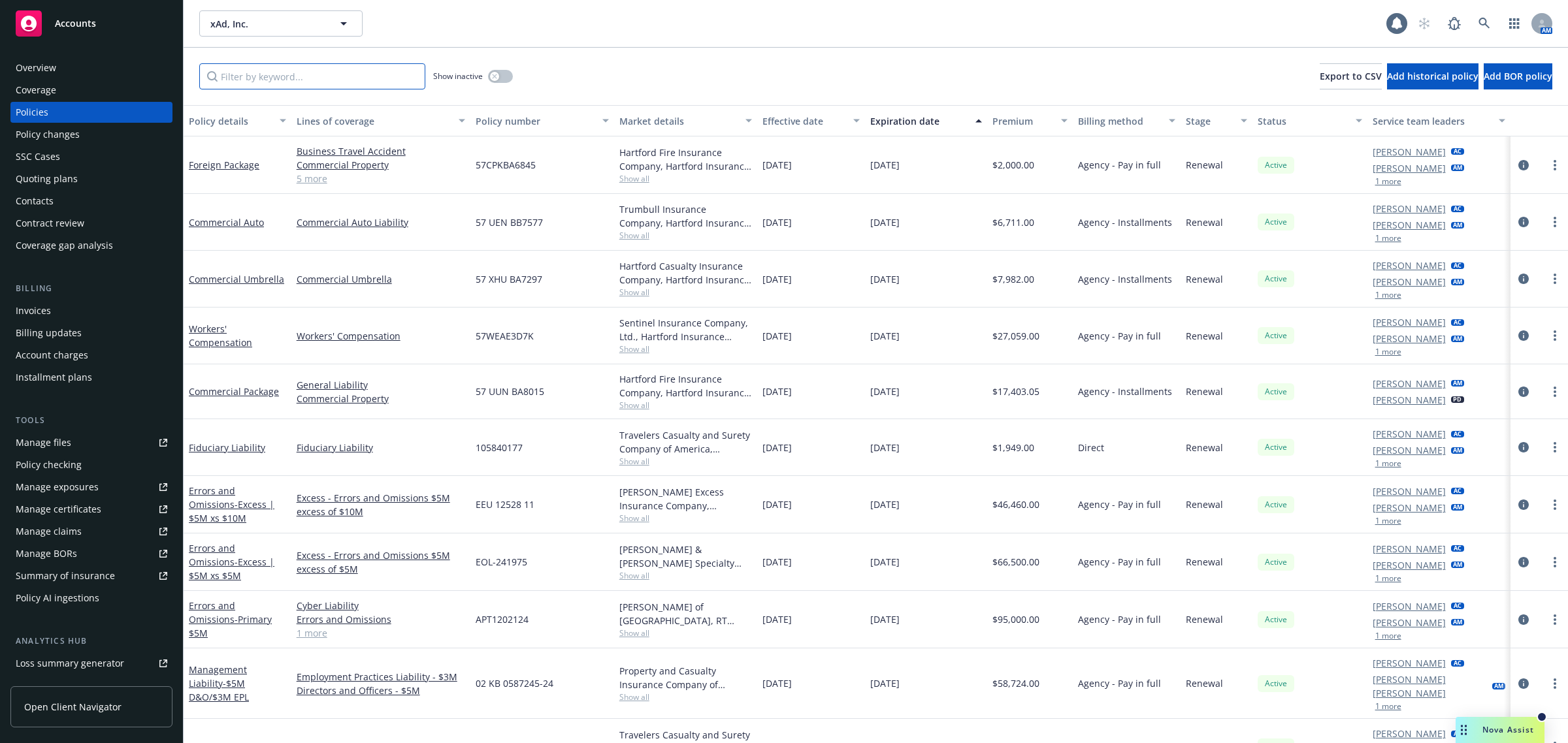
click at [323, 72] on input "Filter by keyword..." at bounding box center [312, 76] width 226 height 26
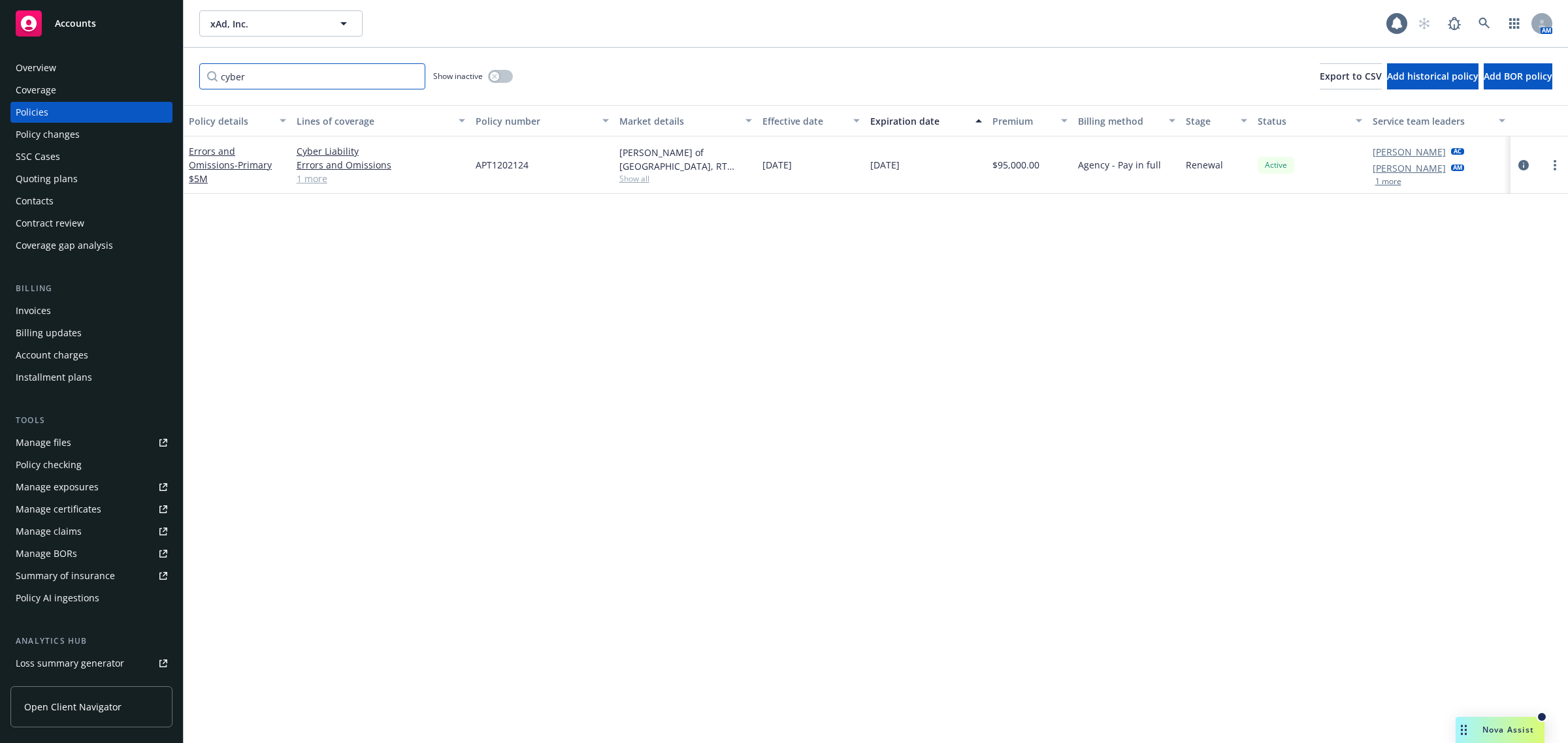
type input "cyber"
click at [467, 311] on div "Policy details Lines of coverage Policy number Market details Effective date Ex…" at bounding box center [875, 425] width 1384 height 638
click at [244, 155] on link "Errors and Omissions - Primary $5M" at bounding box center [230, 165] width 83 height 40
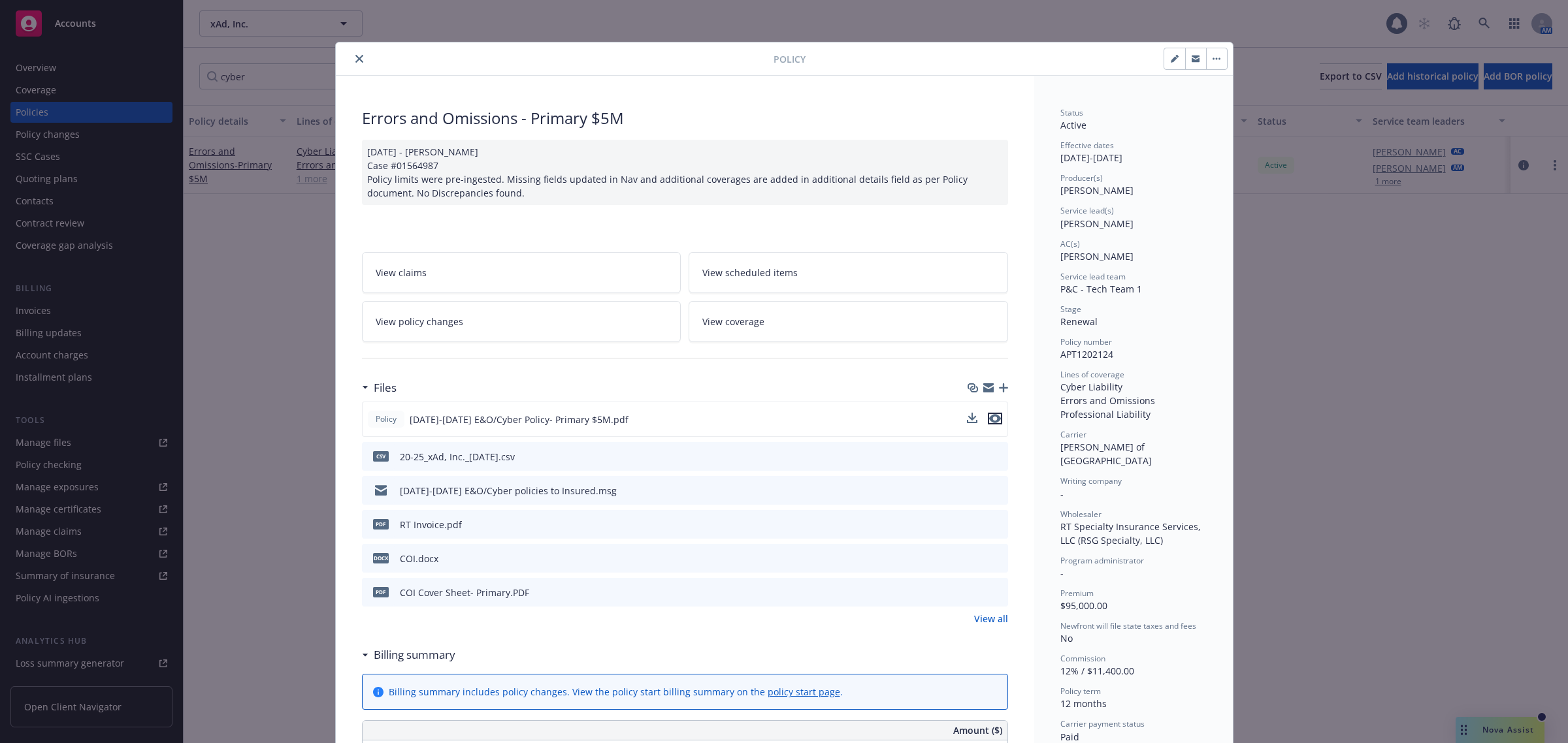
click at [991, 415] on icon "preview file" at bounding box center [994, 418] width 12 height 9
click at [352, 53] on button "close" at bounding box center [359, 58] width 15 height 15
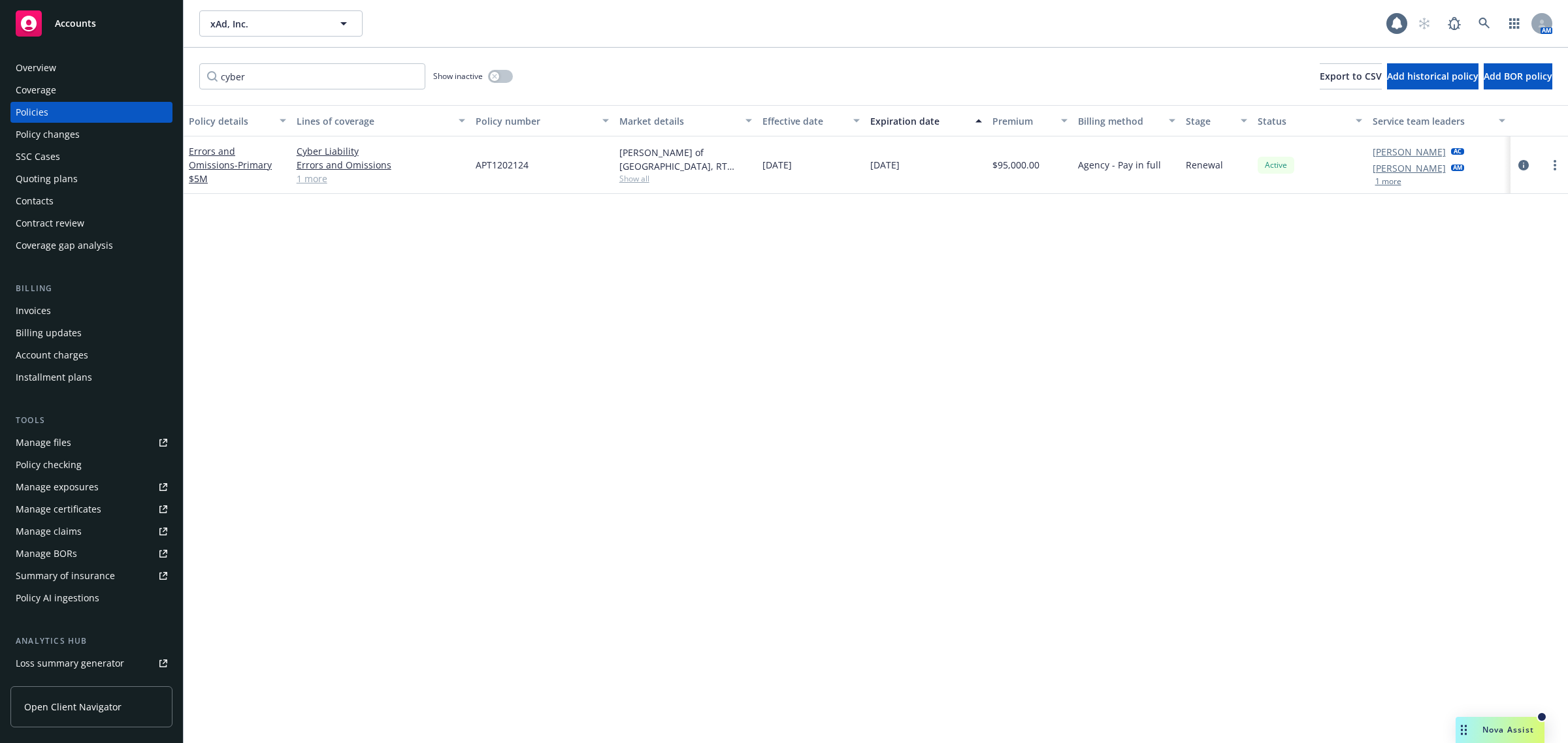
click at [420, 318] on div "Policy details Lines of coverage Policy number Market details Effective date Ex…" at bounding box center [875, 425] width 1384 height 638
click at [859, 447] on div "Policy details Lines of coverage Policy number Market details Effective date Ex…" at bounding box center [875, 425] width 1384 height 638
drag, startPoint x: 766, startPoint y: 164, endPoint x: 818, endPoint y: 167, distance: 52.1
click at [818, 167] on div "[DATE]" at bounding box center [810, 165] width 107 height 58
click at [844, 207] on div "Policy details Lines of coverage Policy number Market details Effective date Ex…" at bounding box center [875, 425] width 1384 height 638
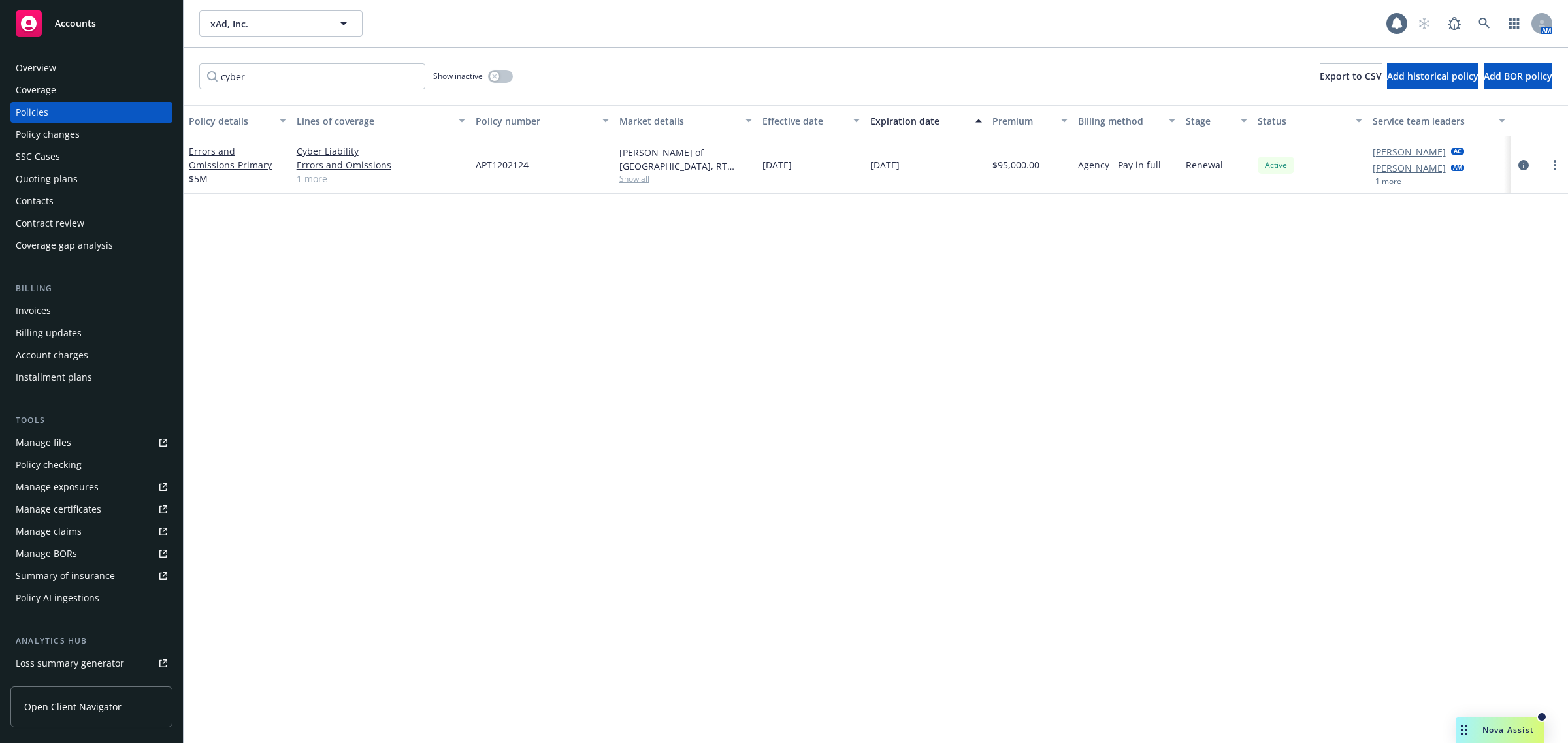
drag, startPoint x: 750, startPoint y: 170, endPoint x: 808, endPoint y: 178, distance: 58.5
click at [808, 178] on div "Errors and Omissions - Primary $5M Cyber Liability Errors and Omissions Profess…" at bounding box center [875, 165] width 1384 height 58
click at [804, 232] on div "Policy details Lines of coverage Policy number Market details Effective date Ex…" at bounding box center [875, 425] width 1384 height 638
click at [776, 204] on div "Policy details Lines of coverage Policy number Market details Effective date Ex…" at bounding box center [875, 425] width 1384 height 638
click at [807, 199] on div "Policy details Lines of coverage Policy number Market details Effective date Ex…" at bounding box center [875, 425] width 1384 height 638
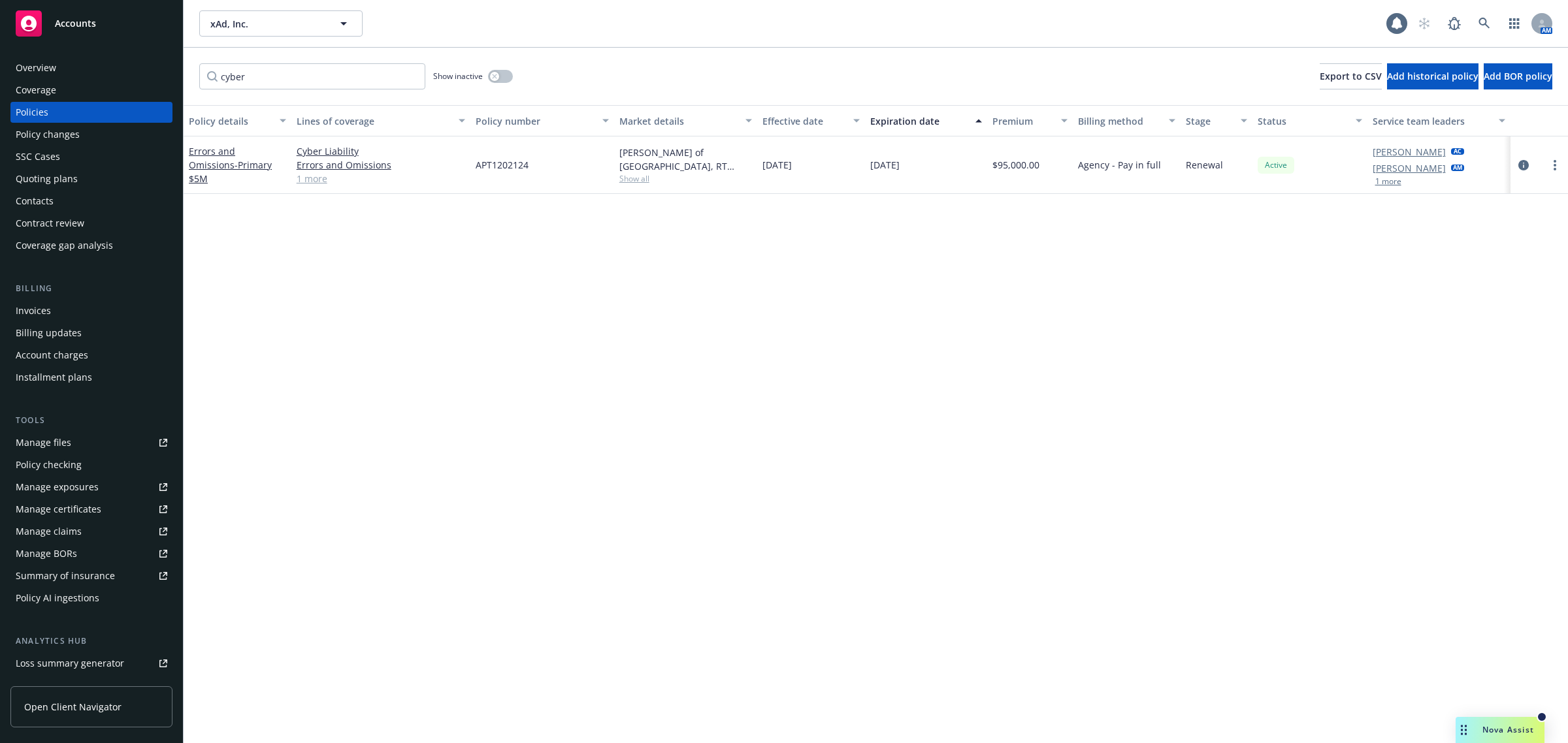
click at [807, 243] on div "Policy details Lines of coverage Policy number Market details Effective date Ex…" at bounding box center [875, 425] width 1384 height 638
click at [939, 223] on div "Policy details Lines of coverage Policy number Market details Effective date Ex…" at bounding box center [875, 425] width 1384 height 638
click at [253, 152] on link "Errors and Omissions - Primary $5M" at bounding box center [230, 165] width 83 height 40
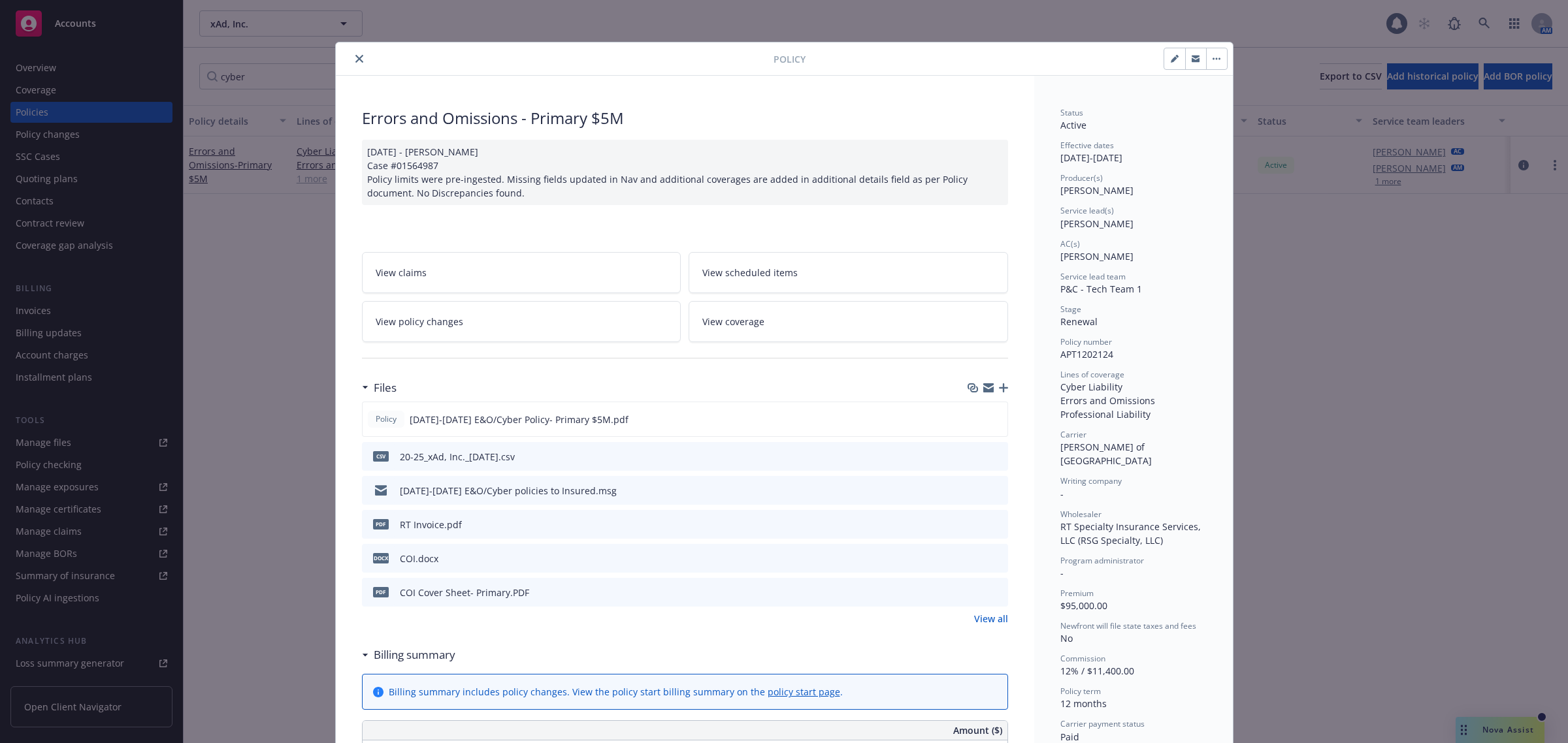
scroll to position [39, 0]
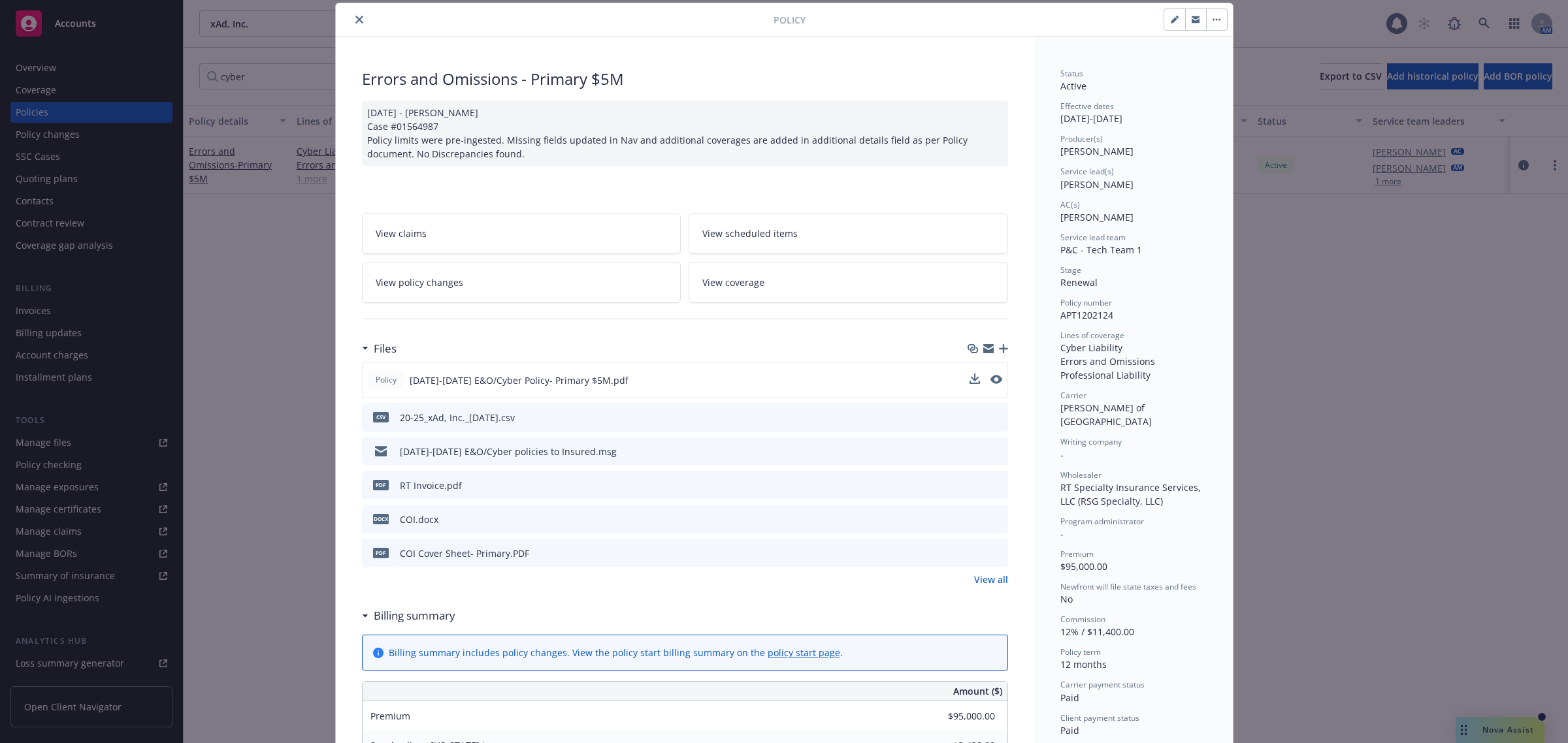
click at [992, 373] on button at bounding box center [996, 380] width 12 height 14
click at [993, 383] on icon "preview file" at bounding box center [994, 380] width 12 height 9
click at [355, 16] on icon "close" at bounding box center [359, 19] width 8 height 8
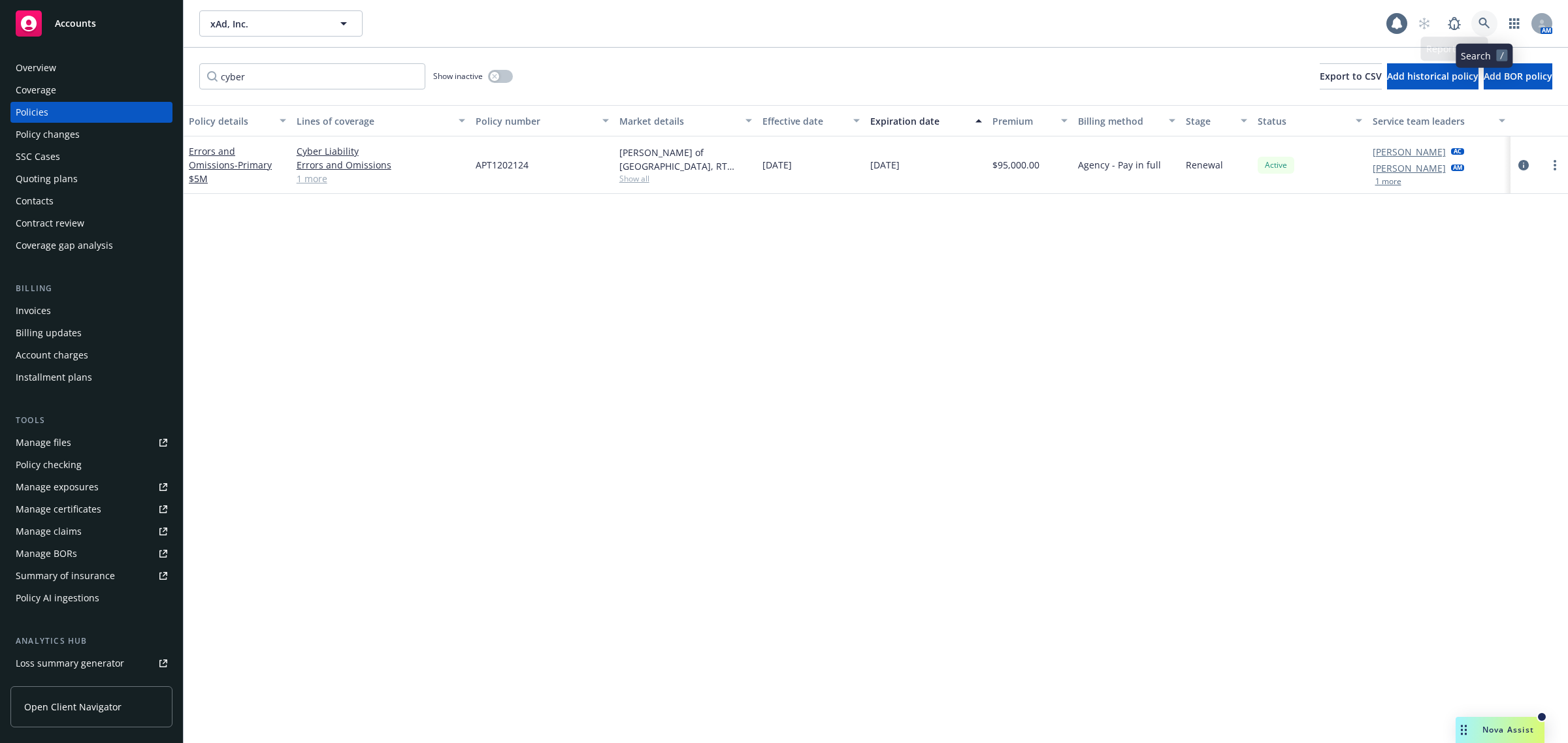
click at [1481, 34] on link at bounding box center [1484, 23] width 26 height 26
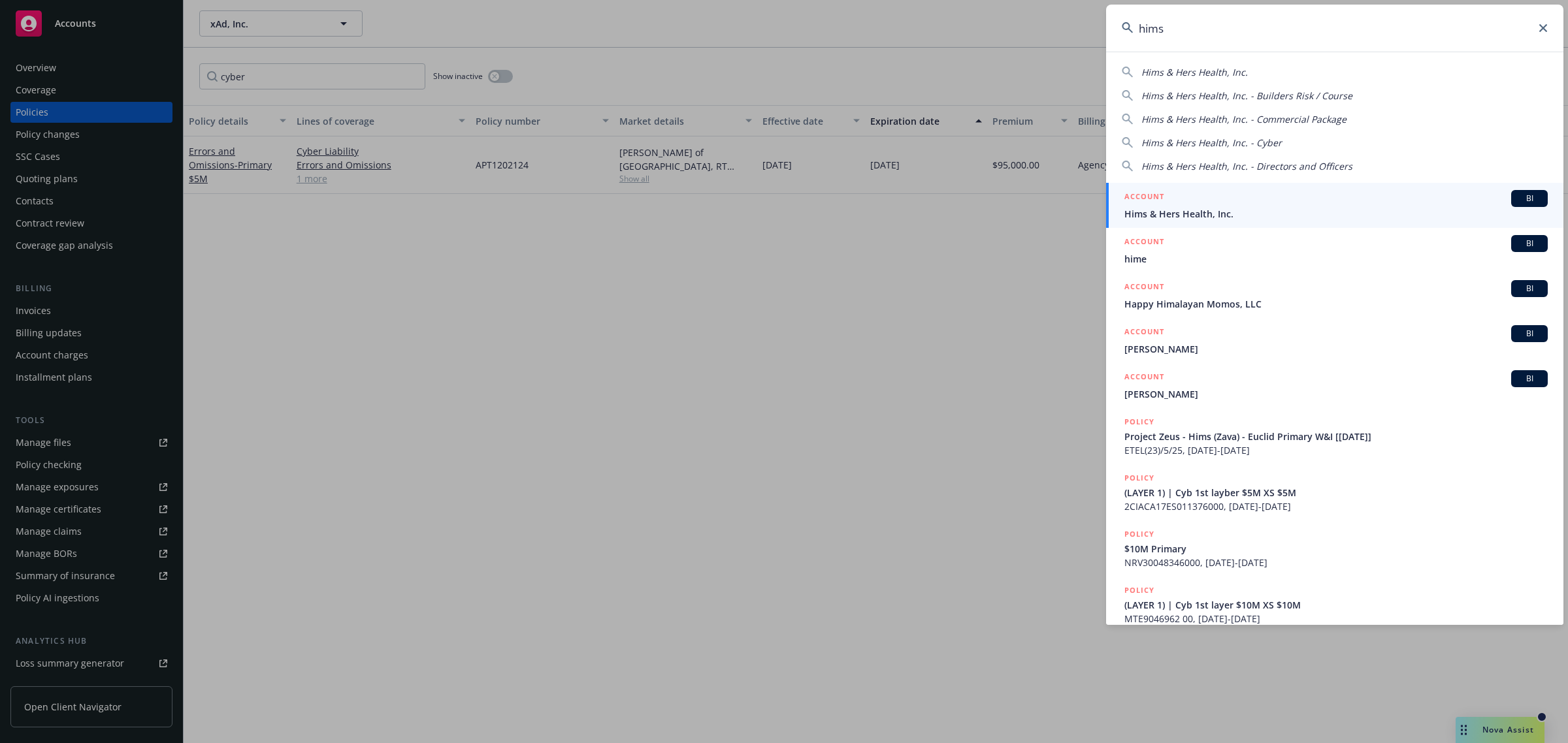
type input "hims"
click at [1209, 211] on span "Hims & Hers Health, Inc." at bounding box center [1335, 214] width 423 height 14
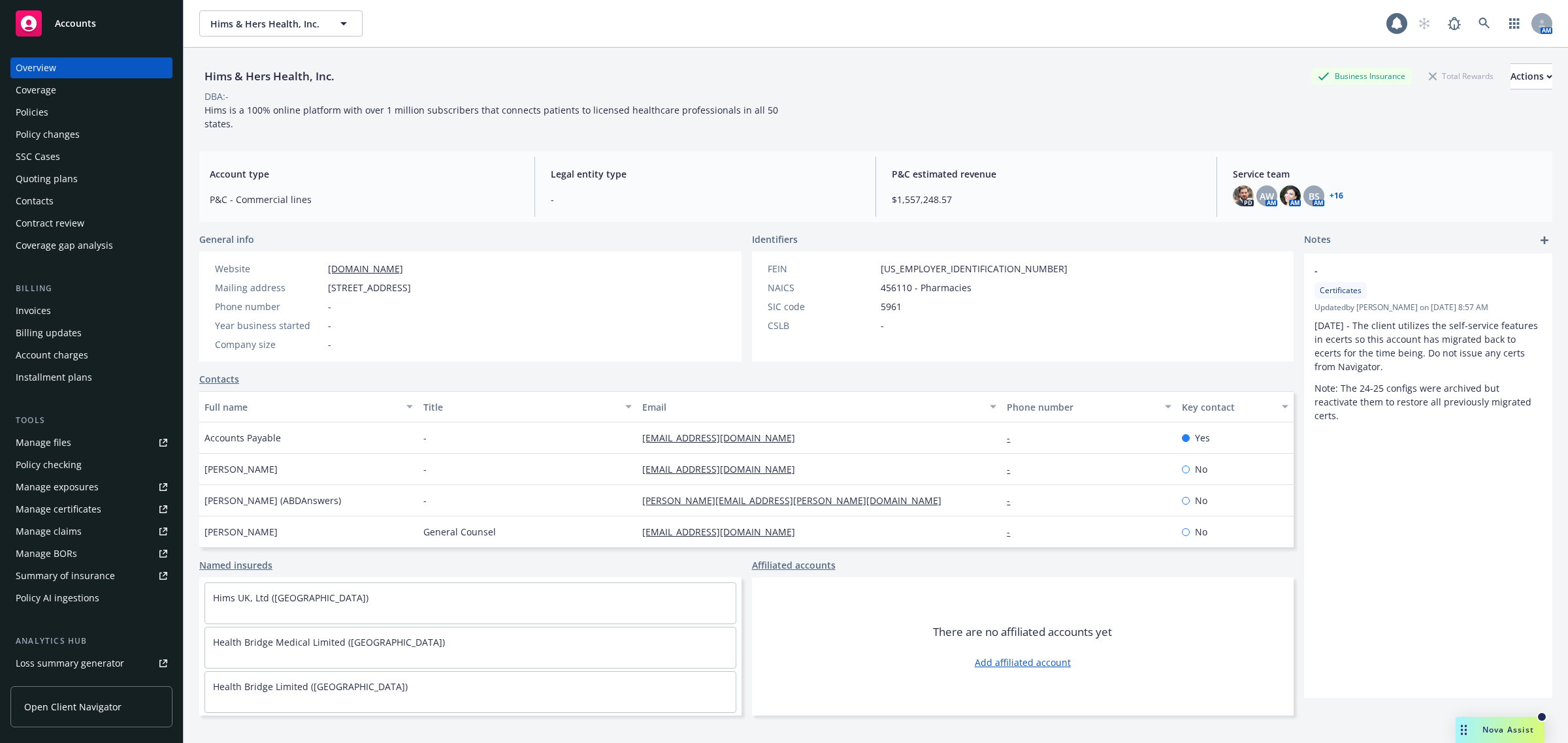
click at [72, 111] on div "Policies" at bounding box center [91, 112] width 152 height 21
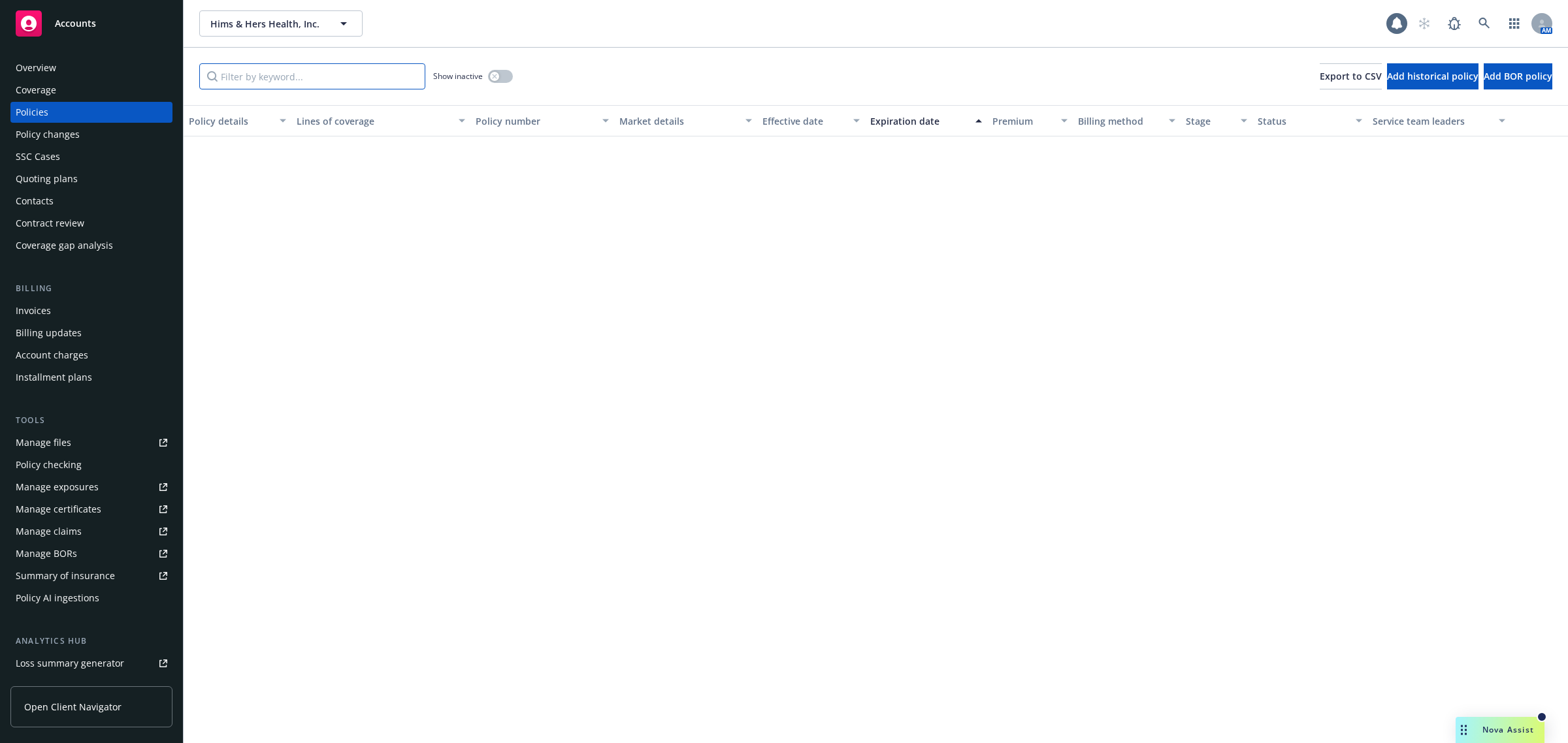
click at [300, 77] on input "Filter by keyword..." at bounding box center [312, 76] width 226 height 26
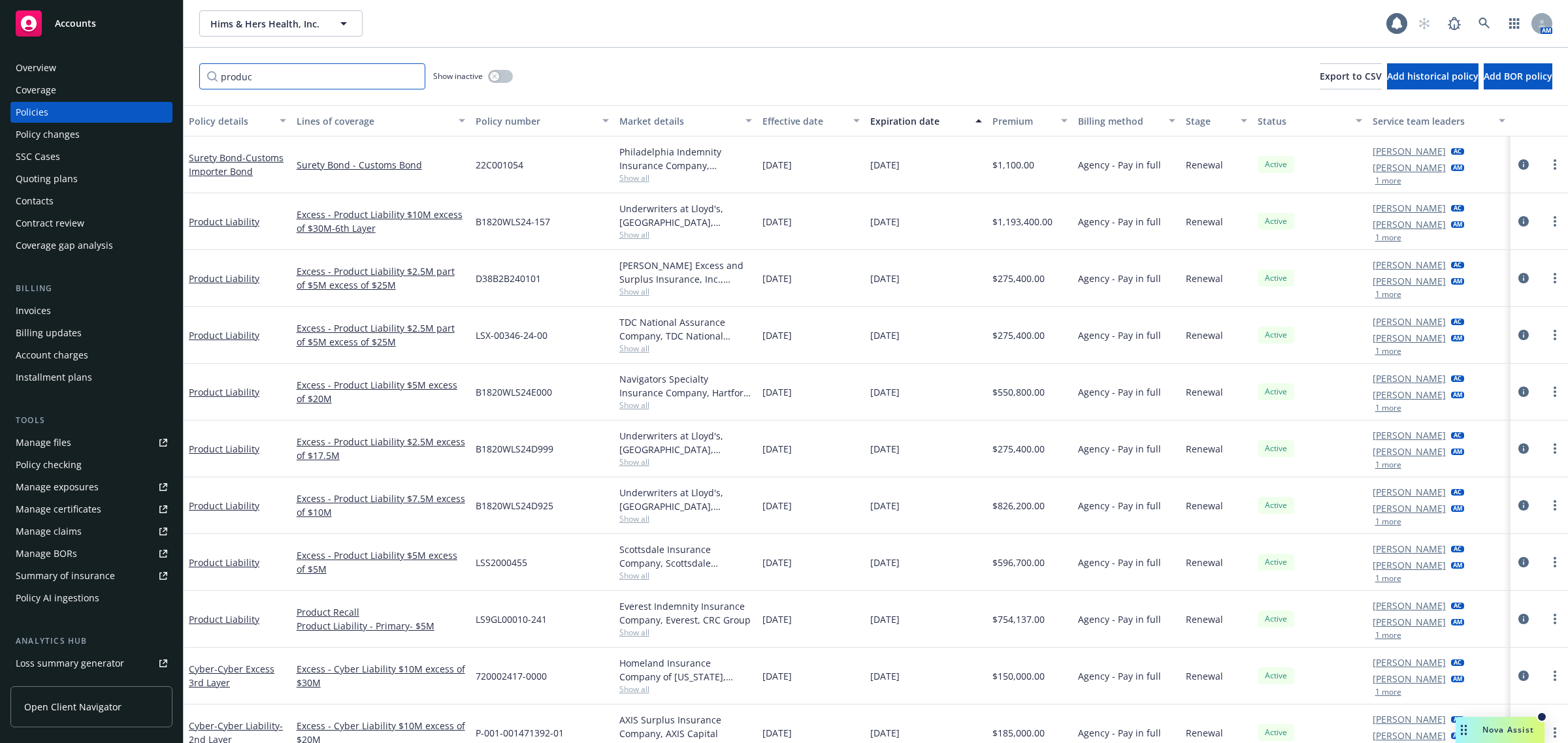
type input "product"
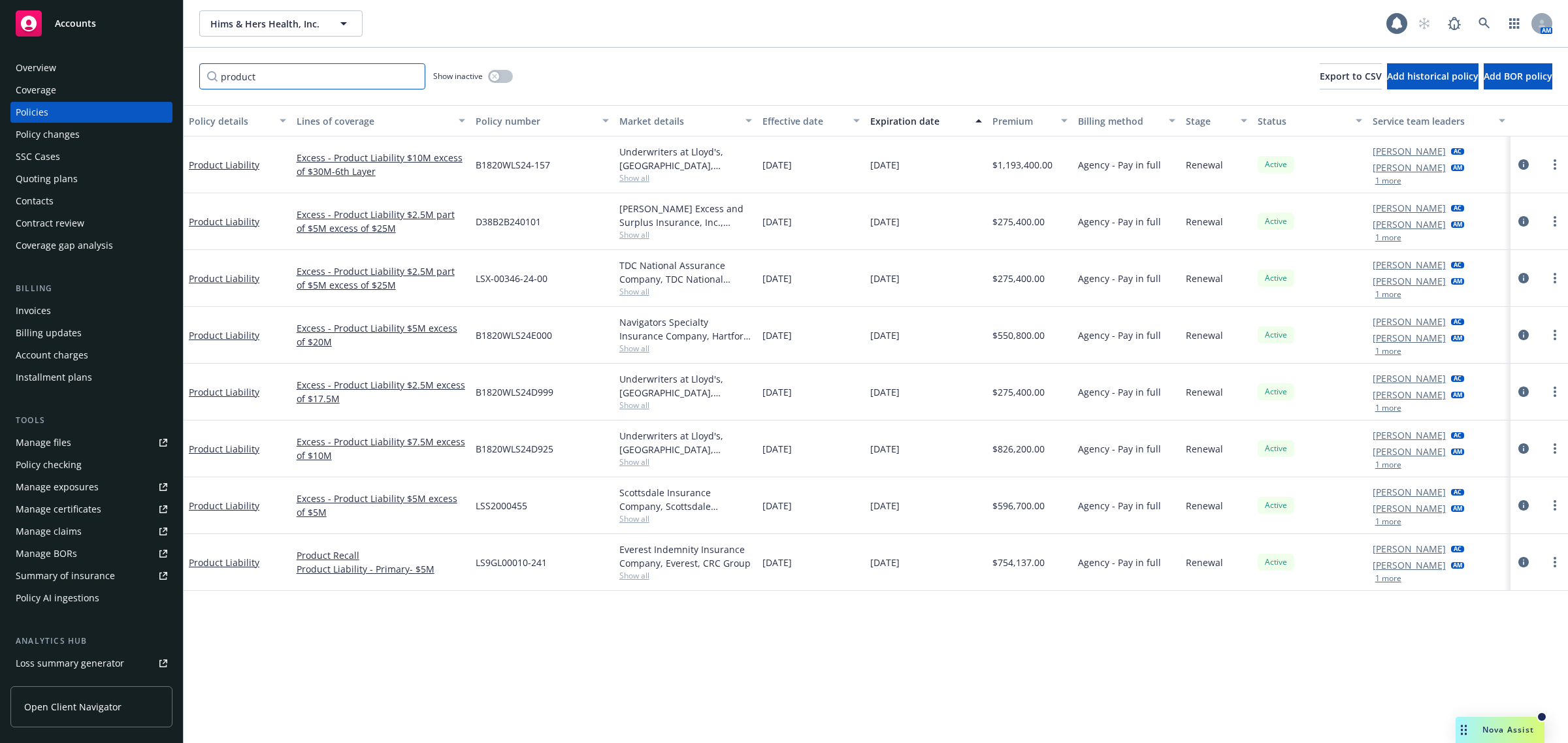
click at [407, 76] on input "product" at bounding box center [312, 76] width 226 height 26
click at [411, 77] on input "product" at bounding box center [312, 76] width 226 height 26
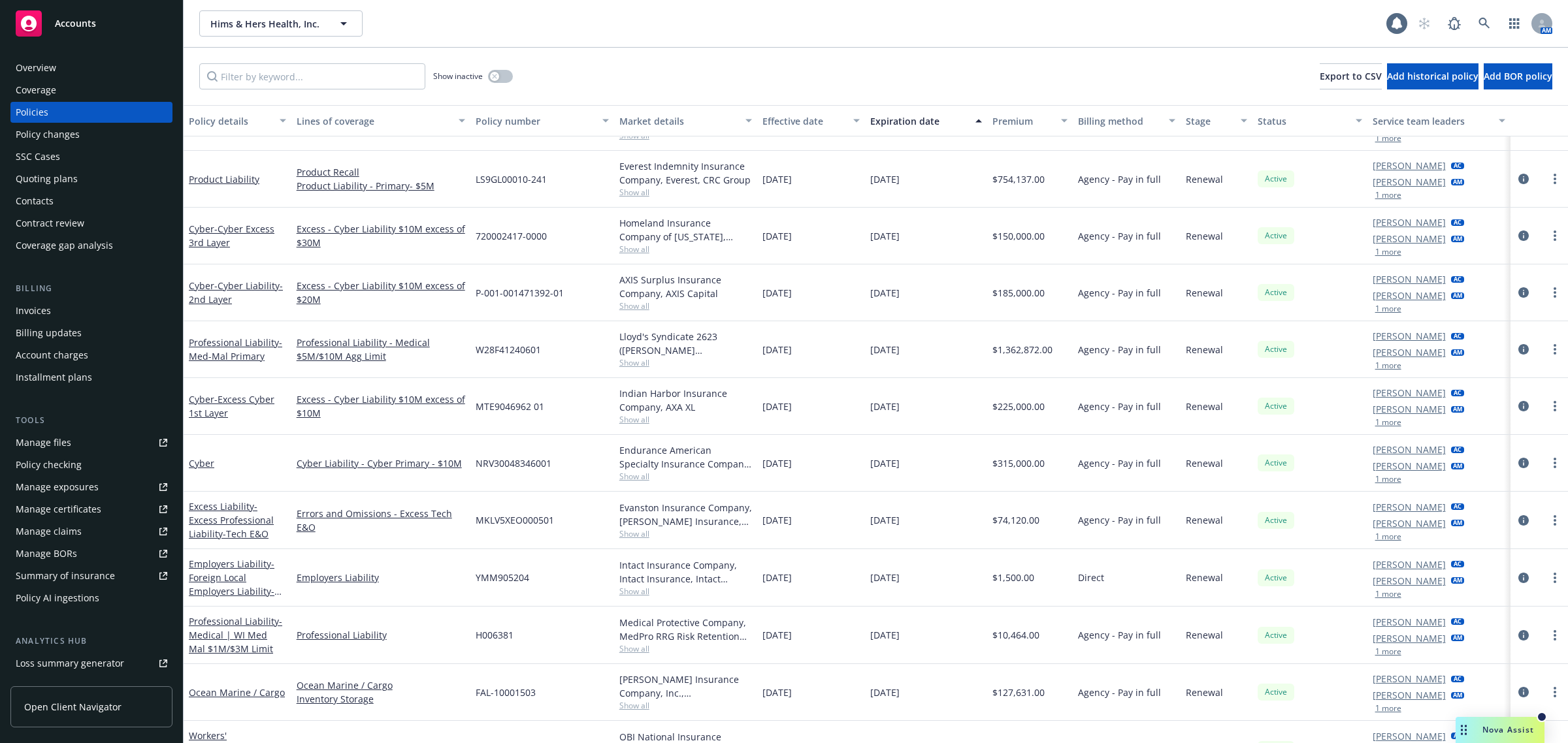
scroll to position [490, 0]
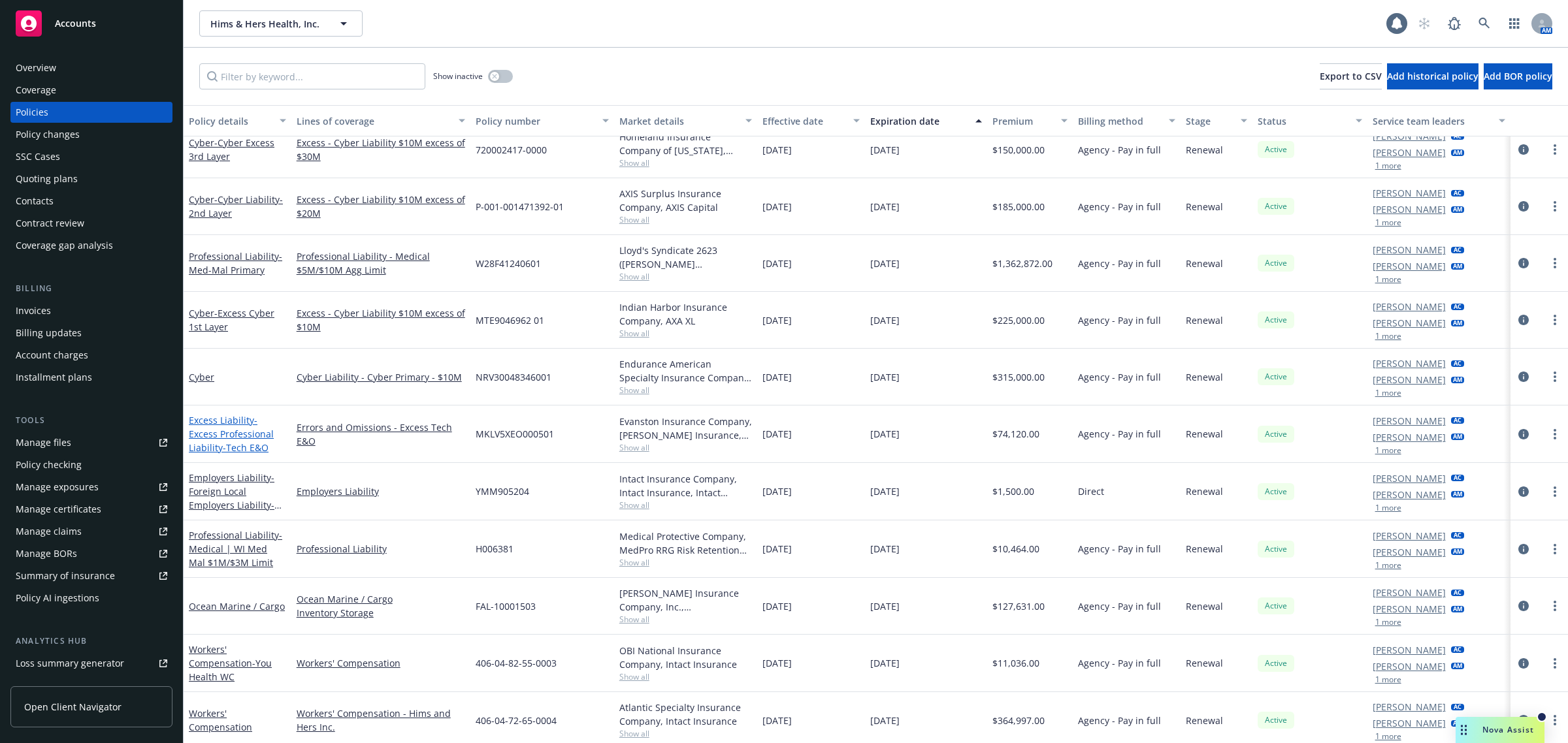
click at [235, 421] on link "Excess Liability - Excess Professional Liability-Tech E&O" at bounding box center [231, 434] width 85 height 40
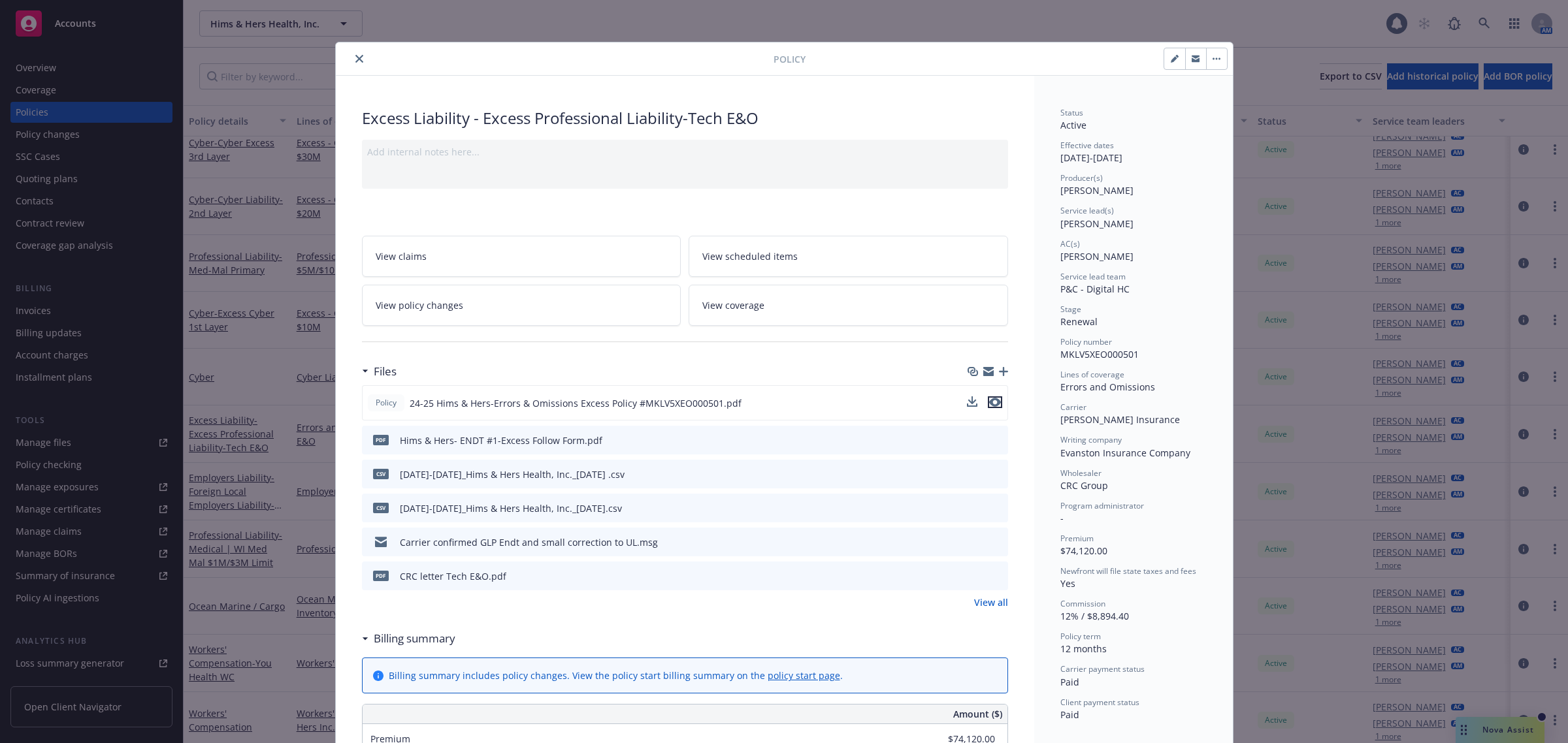
click at [991, 399] on icon "preview file" at bounding box center [994, 402] width 12 height 9
click at [355, 55] on icon "close" at bounding box center [359, 59] width 8 height 8
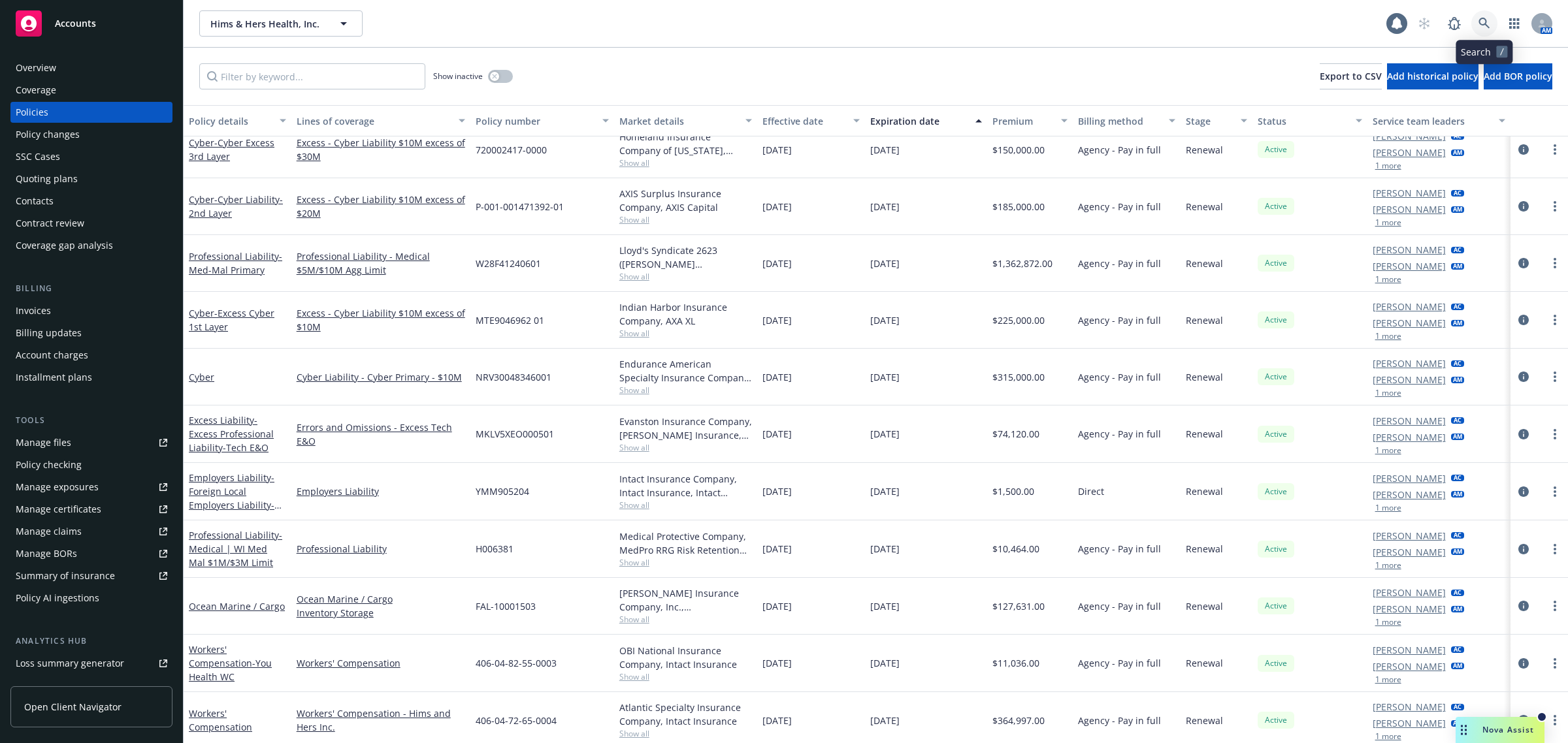
click at [1484, 18] on icon at bounding box center [1484, 23] width 12 height 12
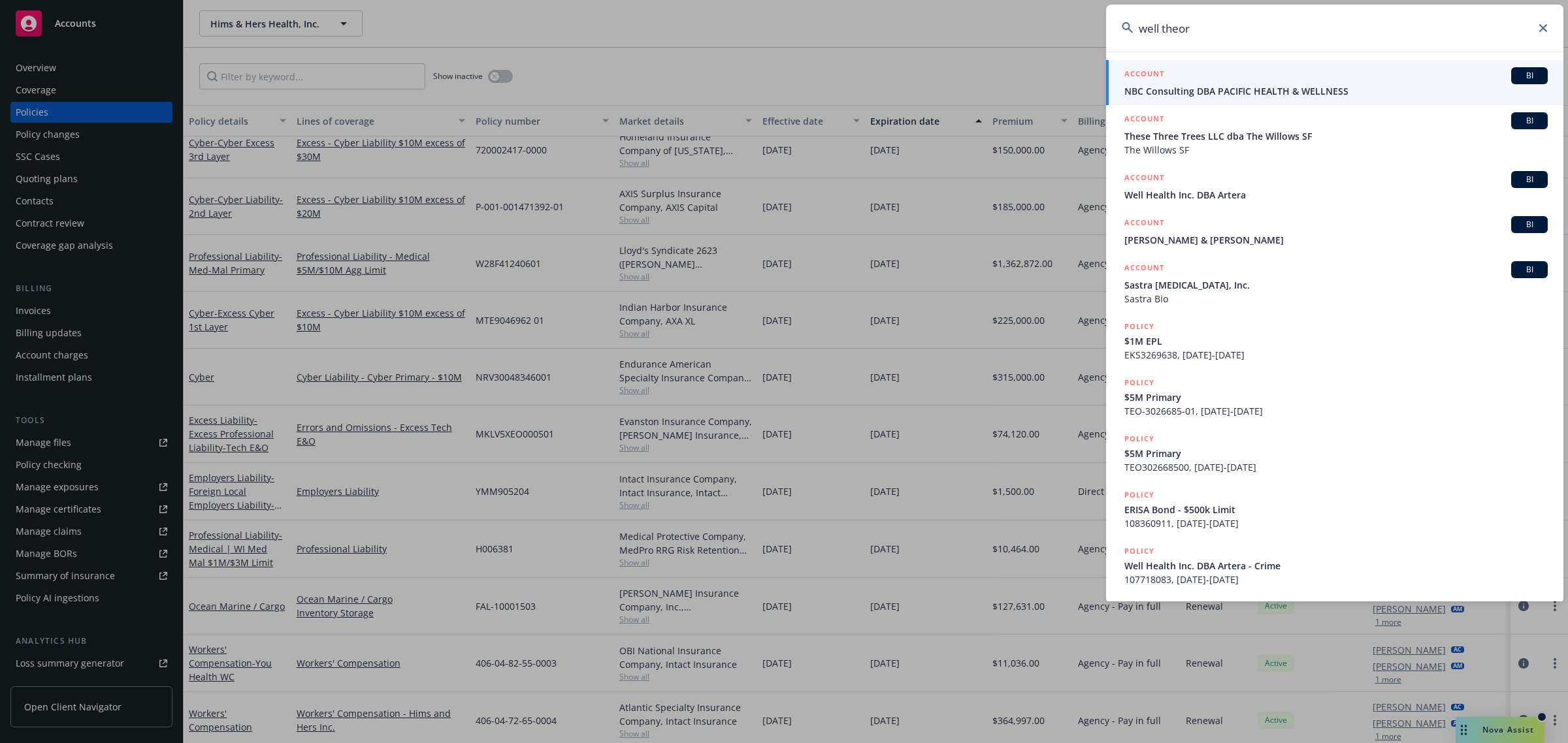
type input "well theory"
